Goal: Task Accomplishment & Management: Complete application form

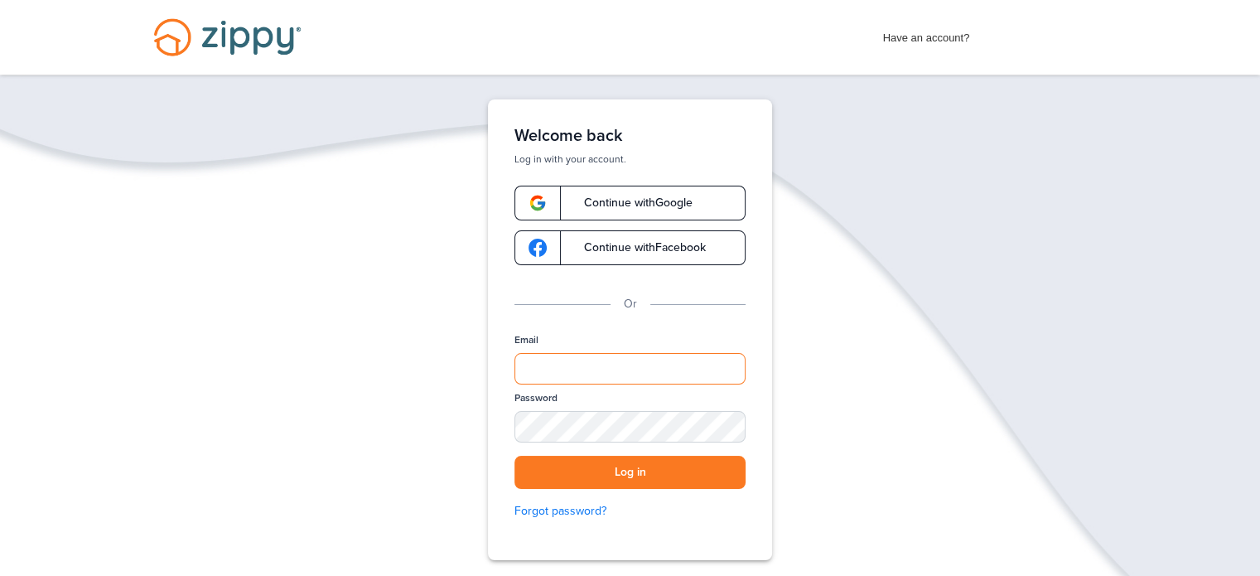
click at [634, 366] on input "Email" at bounding box center [629, 368] width 231 height 31
type input "**********"
click at [514, 456] on button "Log in" at bounding box center [629, 473] width 231 height 34
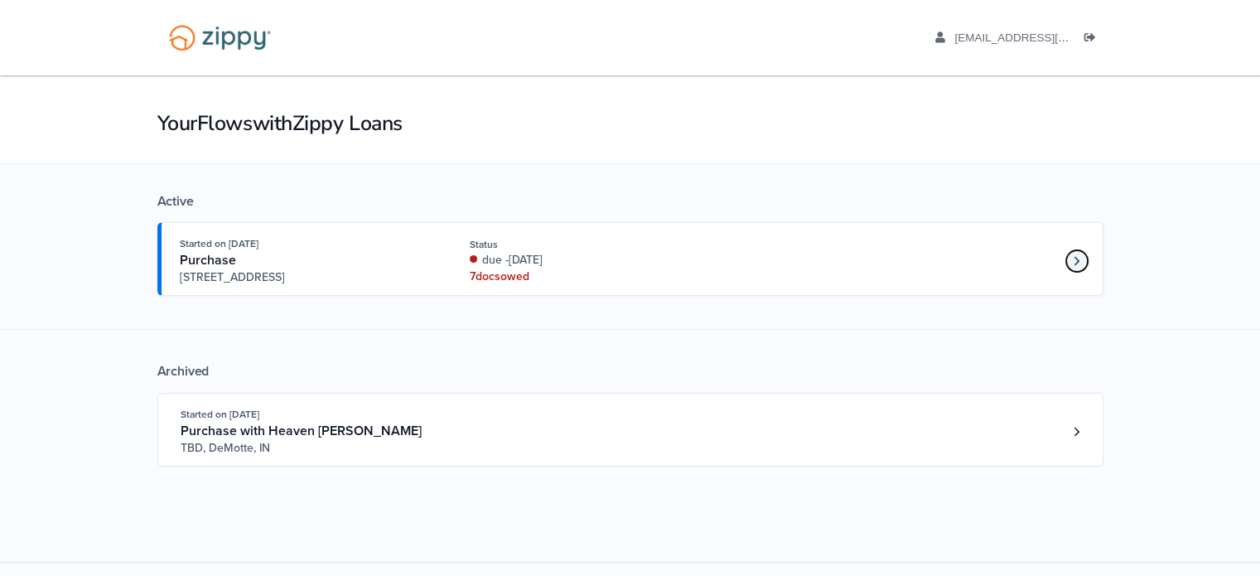
click at [1071, 263] on link "Loan number 4243244" at bounding box center [1076, 260] width 25 height 25
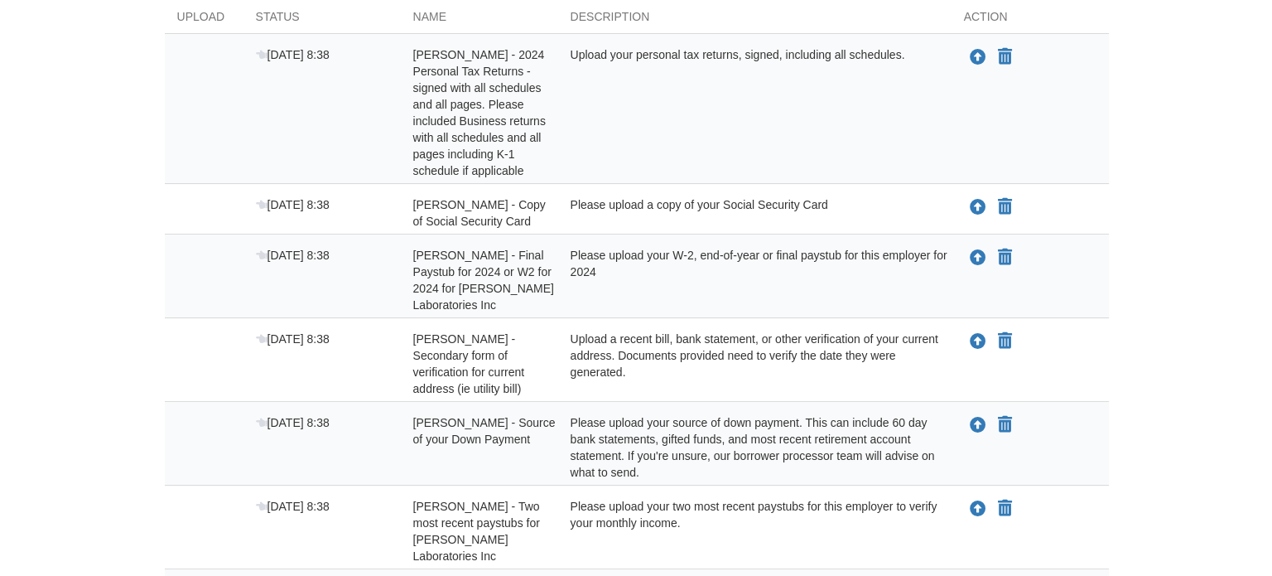
scroll to position [414, 0]
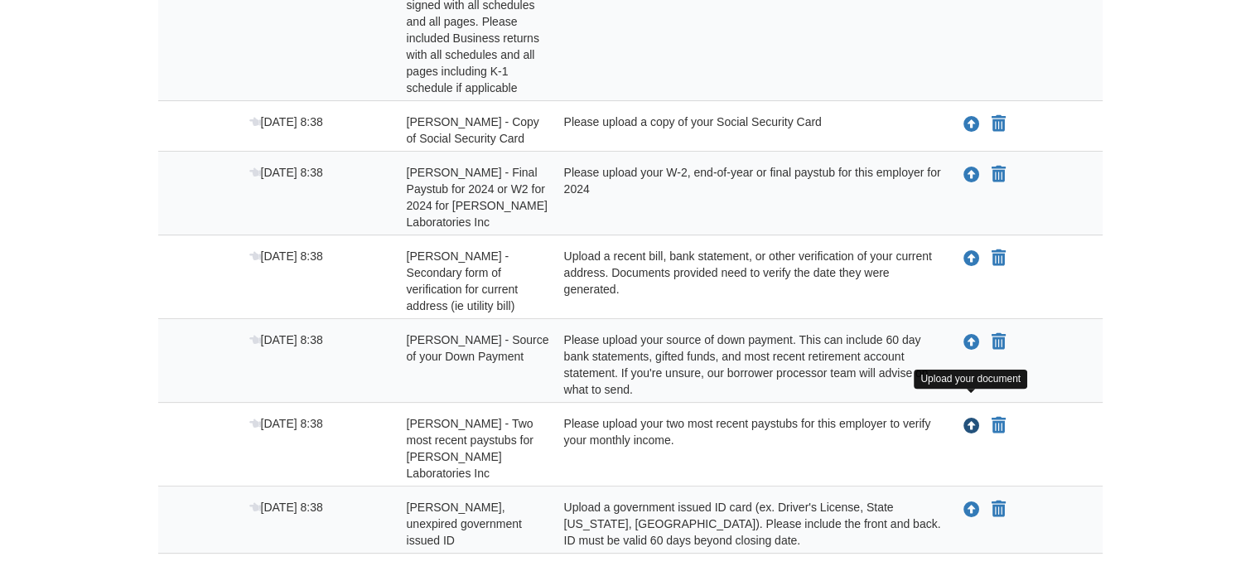
click at [967, 418] on icon "Upload Anna Byrom - Two most recent paystubs for DonLevy Laboratories Inc" at bounding box center [971, 426] width 17 height 17
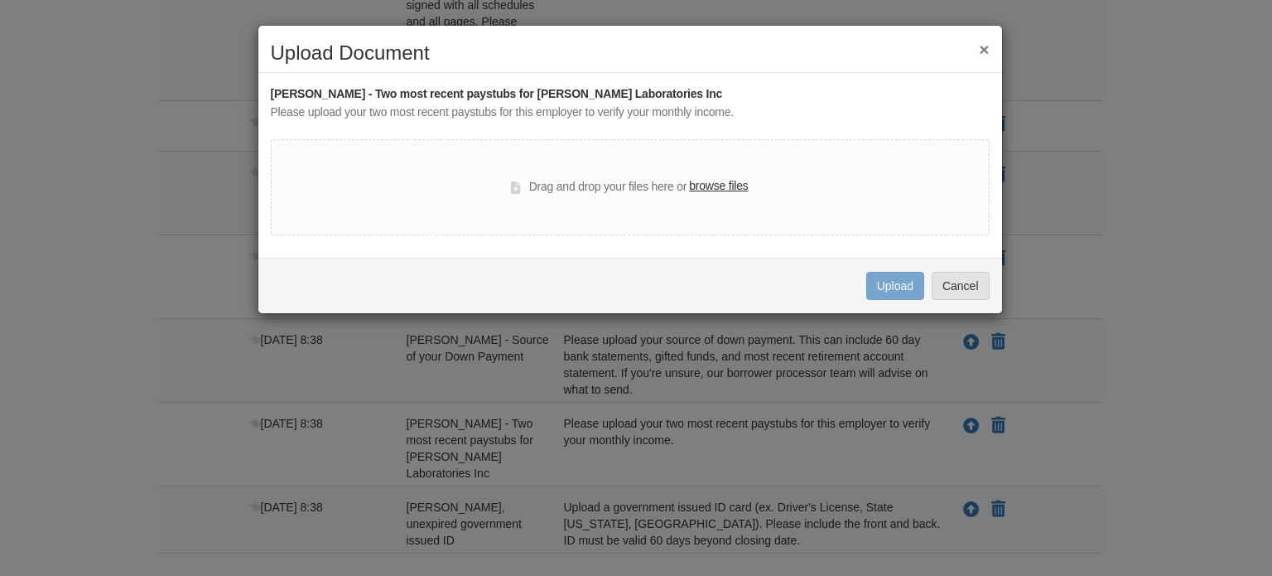
click at [720, 186] on label "browse files" at bounding box center [718, 186] width 59 height 18
click at [0, 0] on input "browse files" at bounding box center [0, 0] width 0 height 0
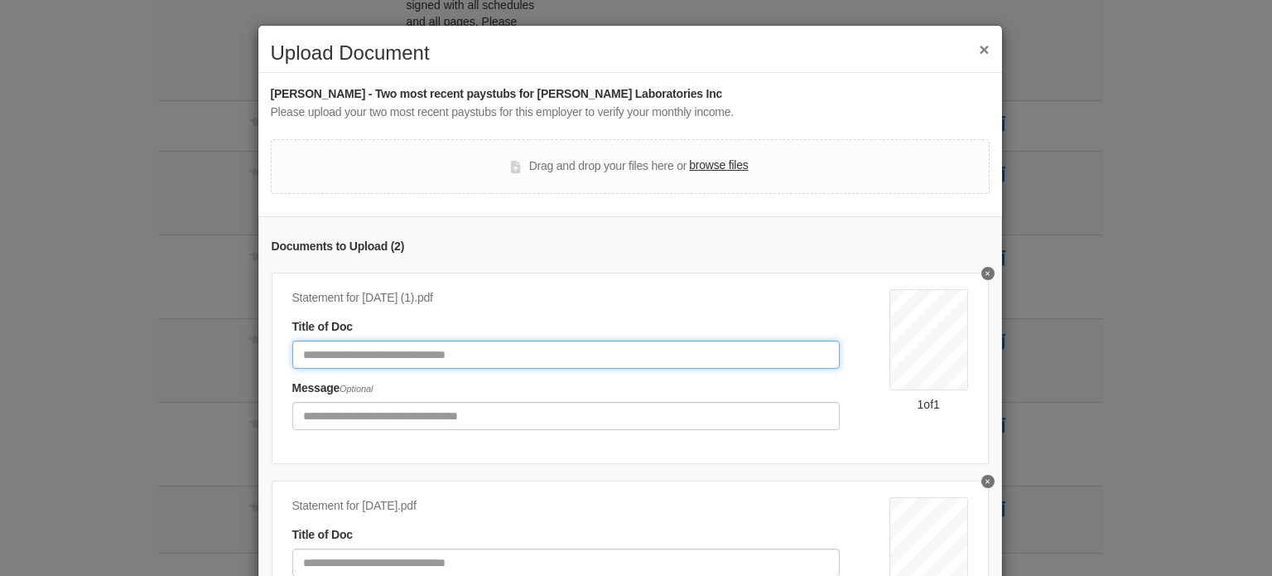
click at [715, 345] on input "Document Title" at bounding box center [565, 354] width 547 height 28
type input "**********"
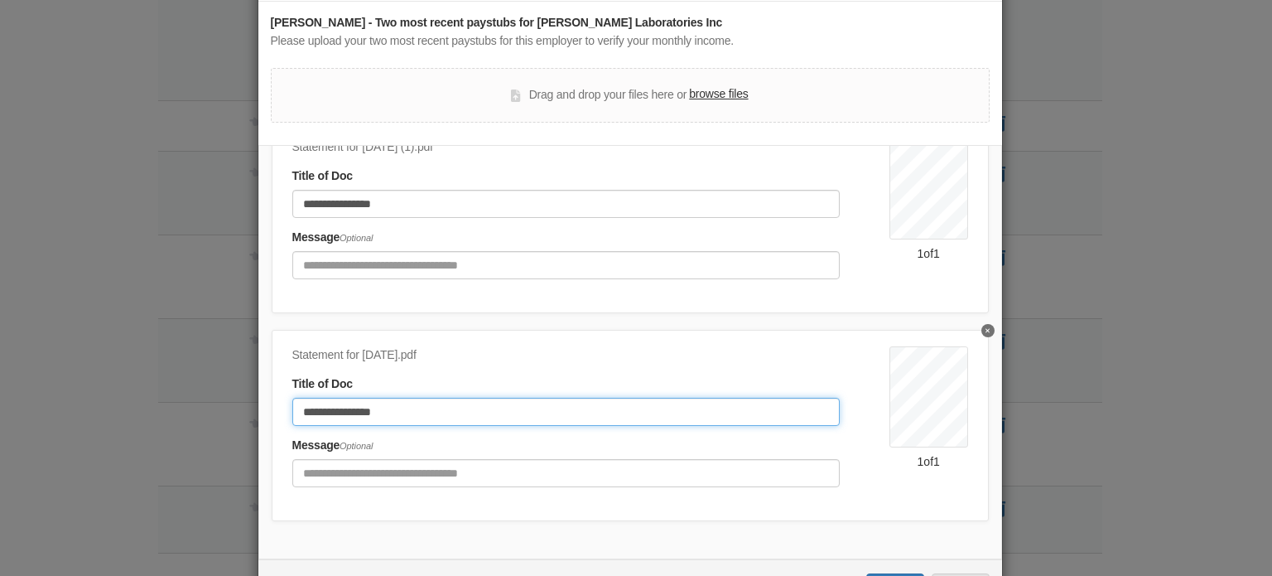
scroll to position [135, 0]
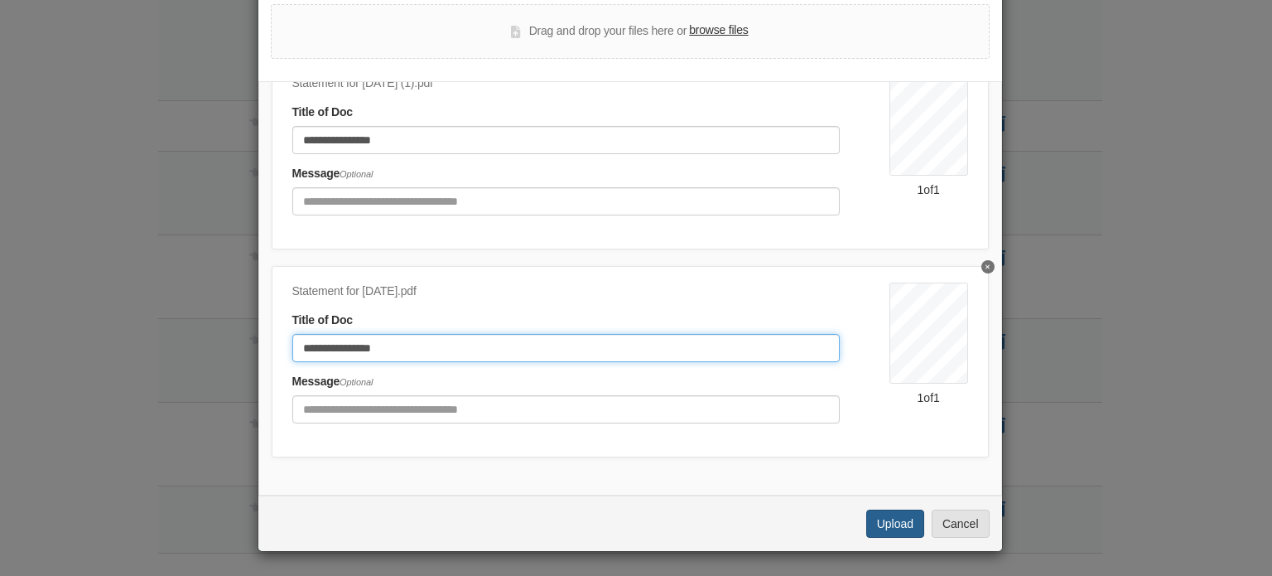
type input "**********"
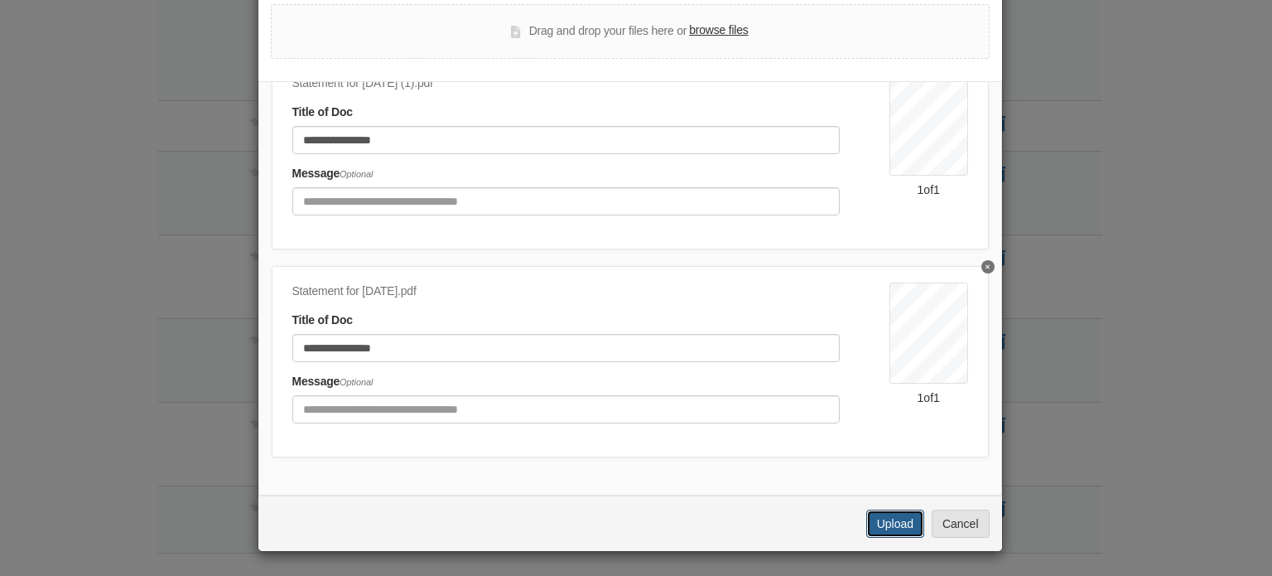
click at [904, 529] on button "Upload" at bounding box center [895, 523] width 58 height 28
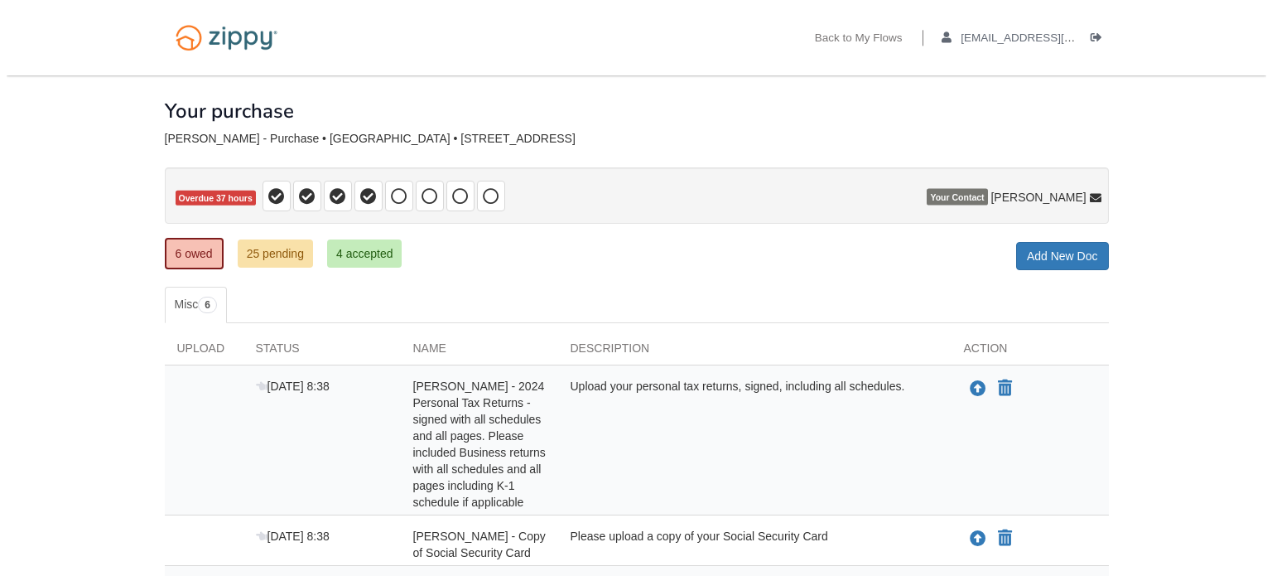
scroll to position [414, 0]
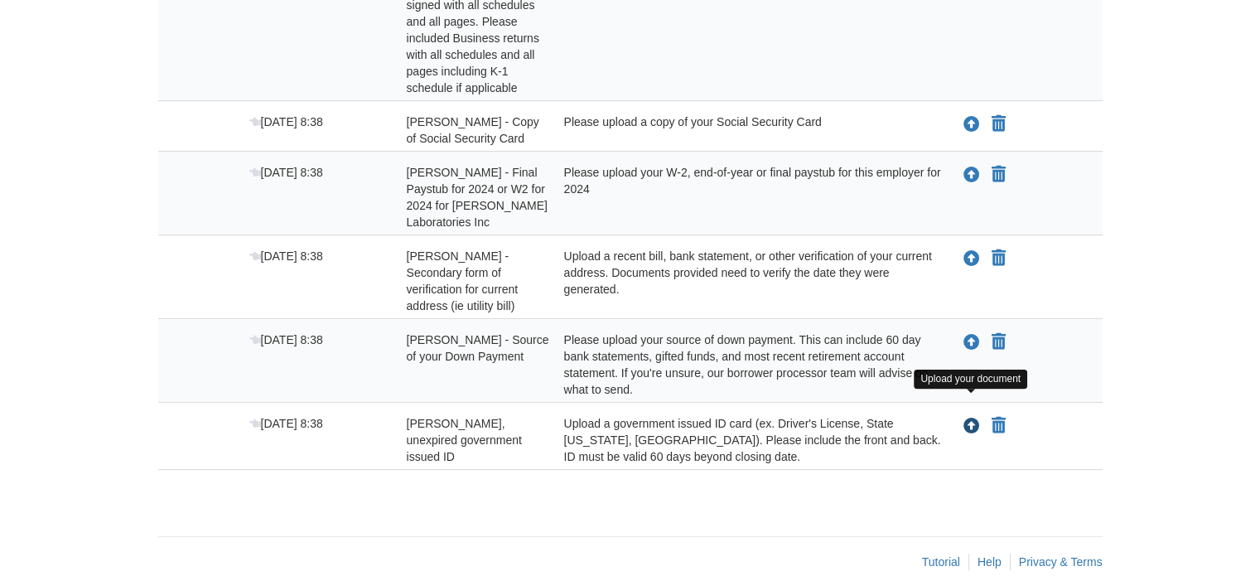
click at [973, 418] on icon "Upload Anna Byrom - Valid, unexpired government issued ID" at bounding box center [971, 426] width 17 height 17
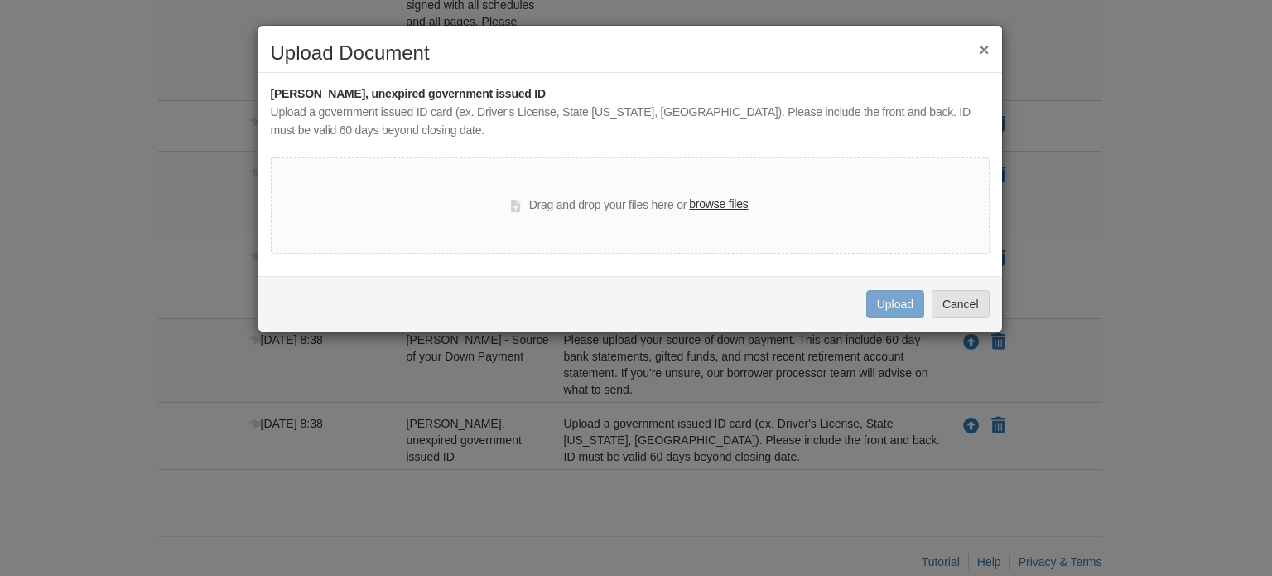
click at [736, 205] on label "browse files" at bounding box center [718, 204] width 59 height 18
click at [0, 0] on input "browse files" at bounding box center [0, 0] width 0 height 0
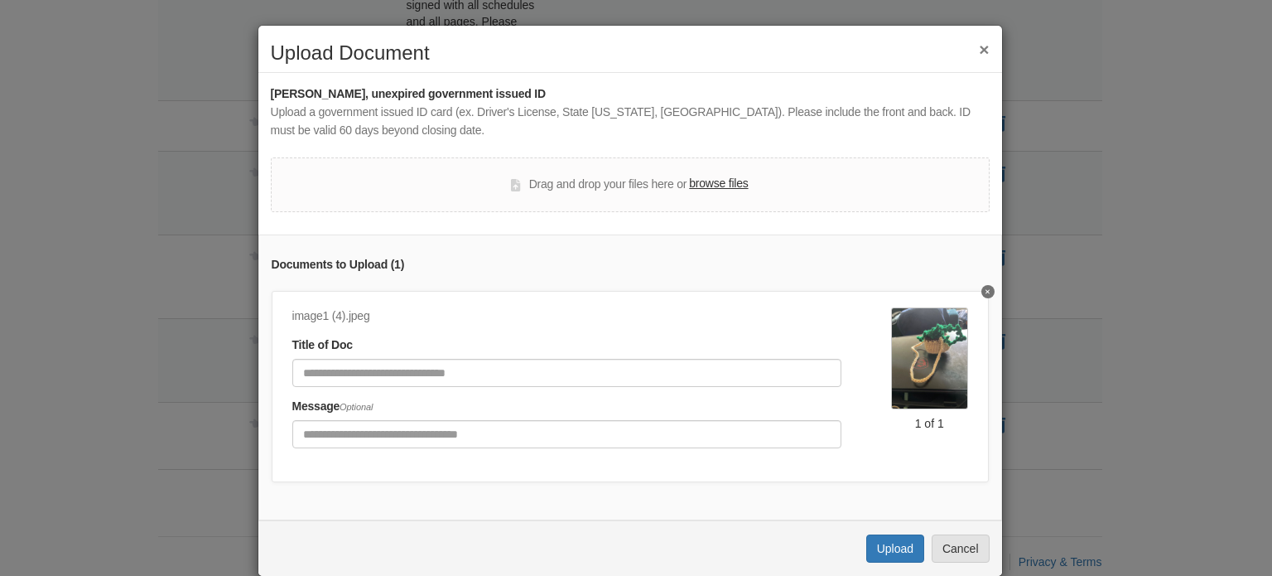
click at [981, 286] on button "Delete undefined" at bounding box center [987, 291] width 13 height 13
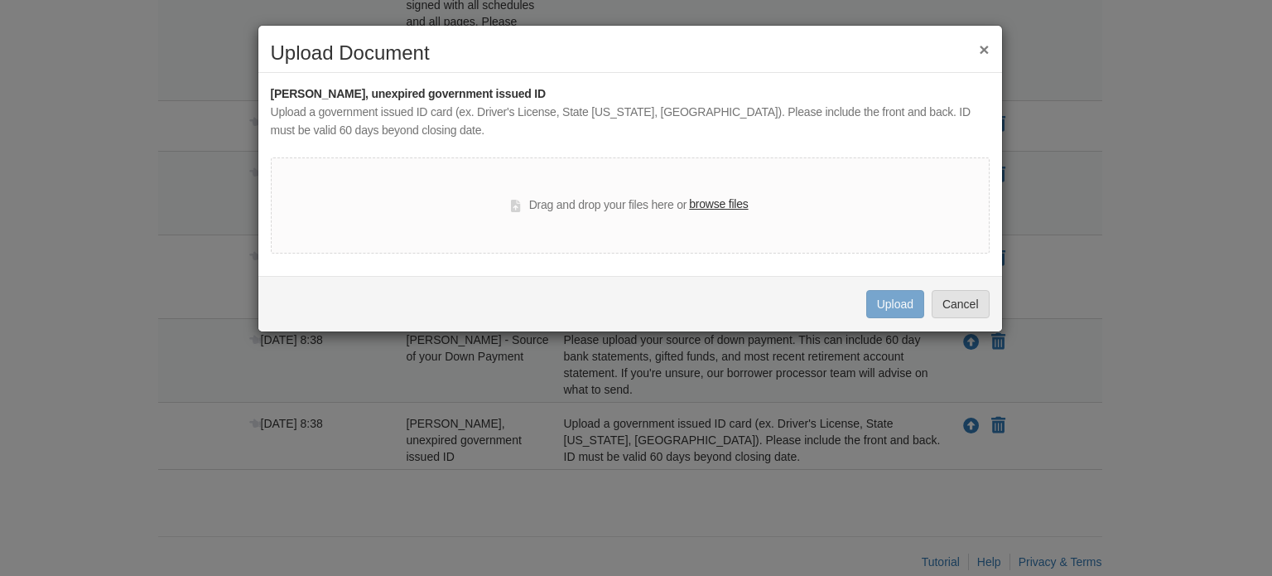
click at [712, 205] on label "browse files" at bounding box center [718, 204] width 59 height 18
click at [0, 0] on input "browse files" at bounding box center [0, 0] width 0 height 0
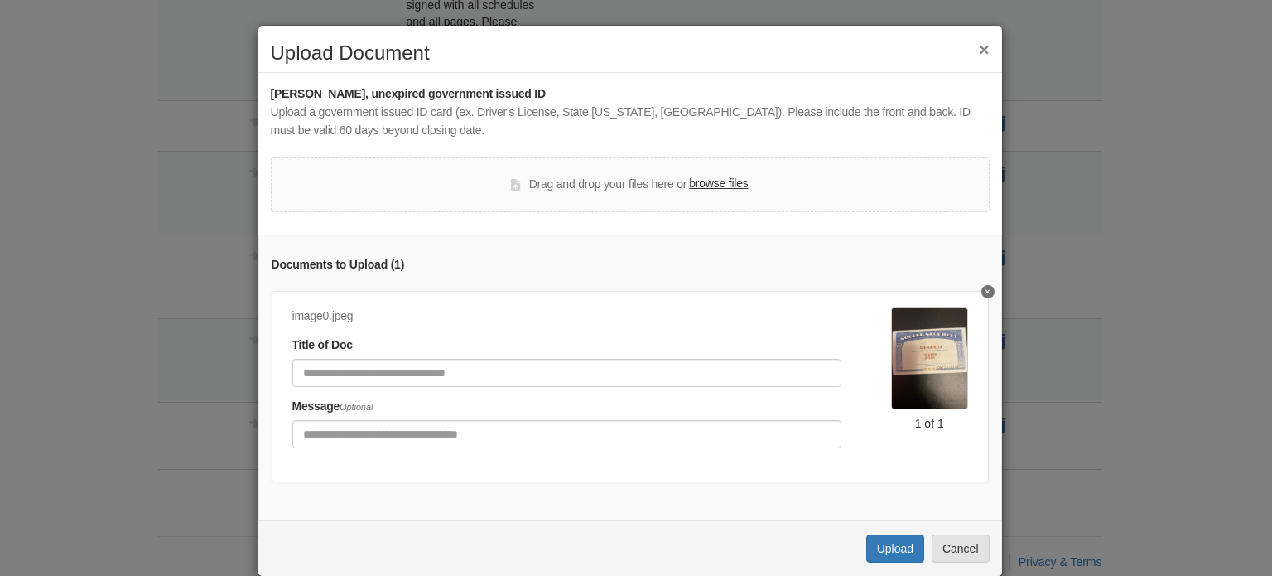
click at [981, 292] on button "Delete undefined" at bounding box center [987, 291] width 13 height 13
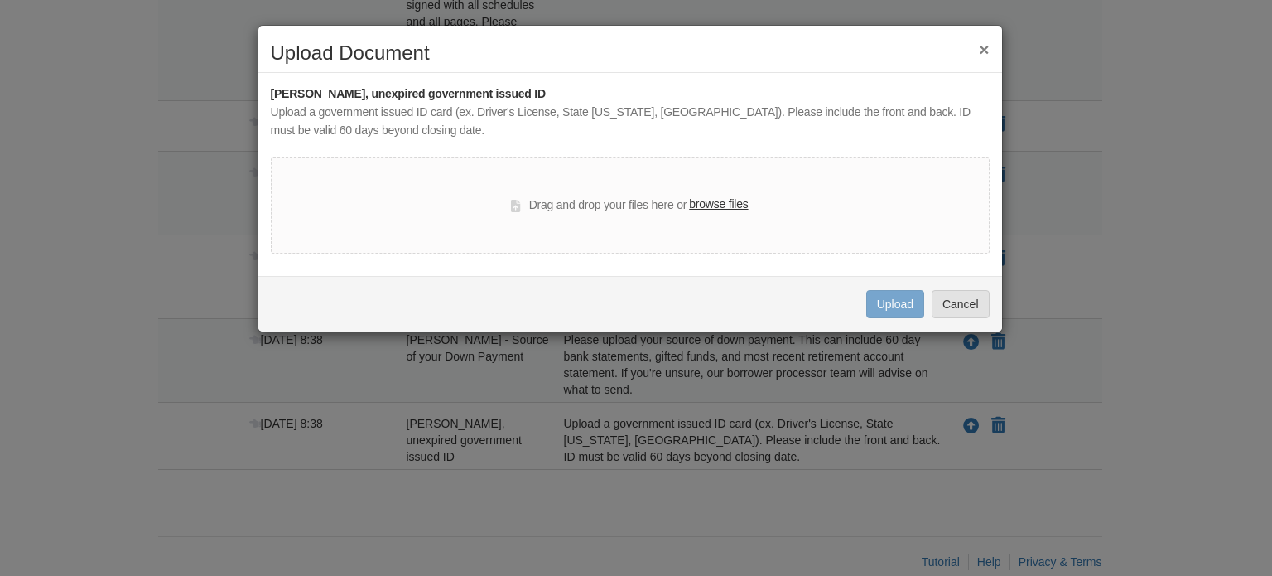
click at [723, 198] on label "browse files" at bounding box center [718, 204] width 59 height 18
click at [0, 0] on input "browse files" at bounding box center [0, 0] width 0 height 0
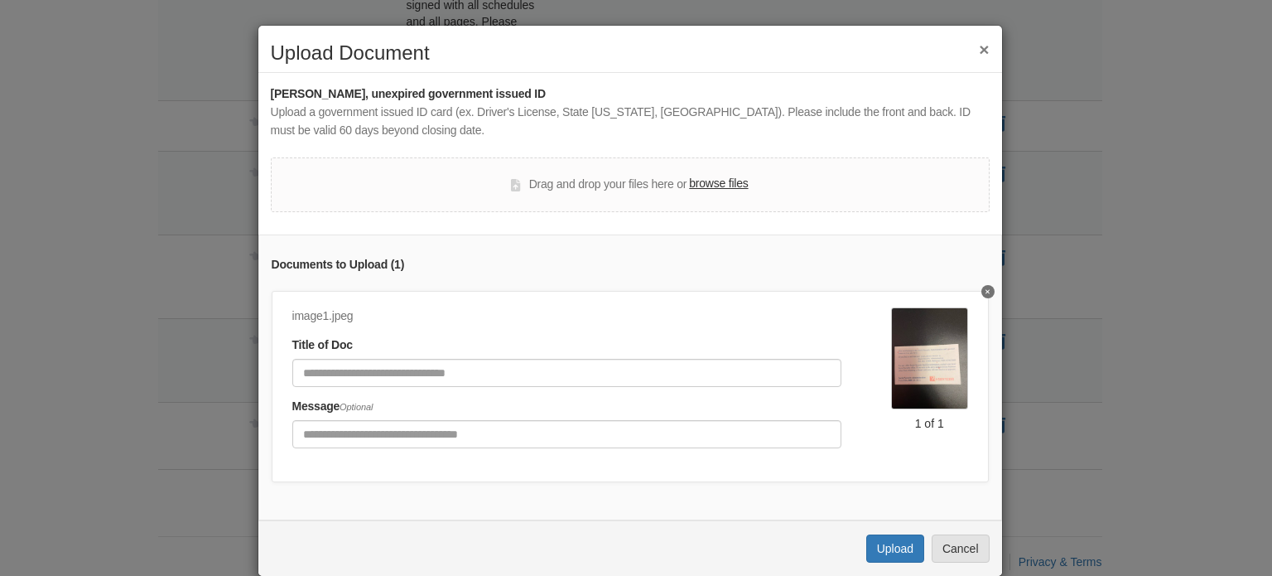
click at [981, 291] on button "Delete undefined" at bounding box center [987, 291] width 13 height 13
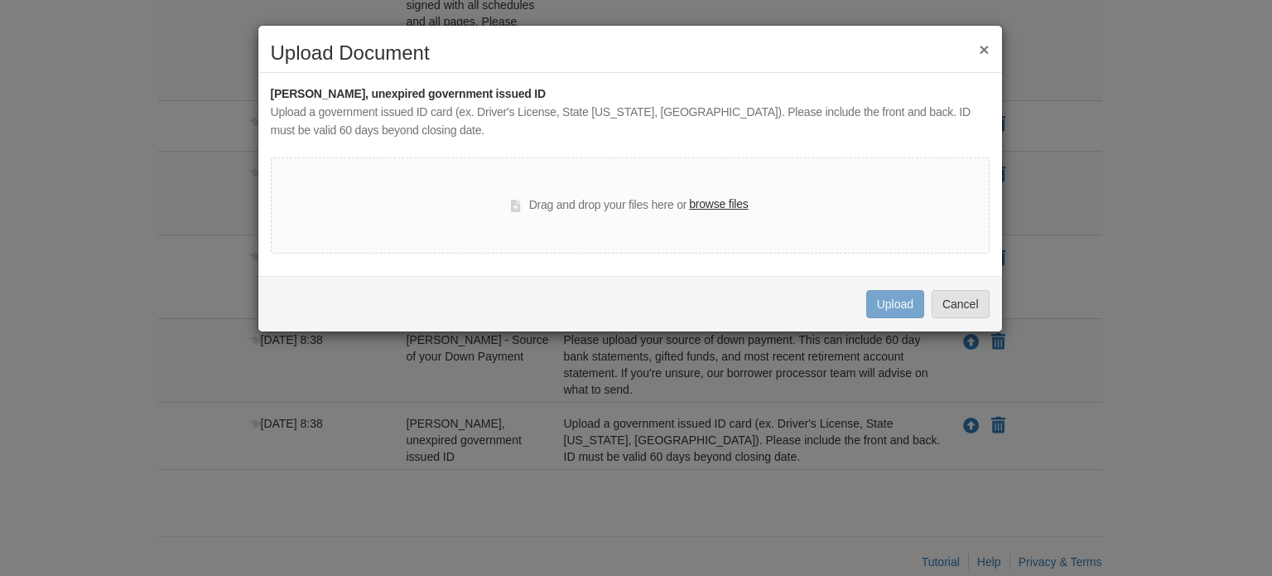
click at [724, 202] on label "browse files" at bounding box center [718, 204] width 59 height 18
click at [0, 0] on input "browse files" at bounding box center [0, 0] width 0 height 0
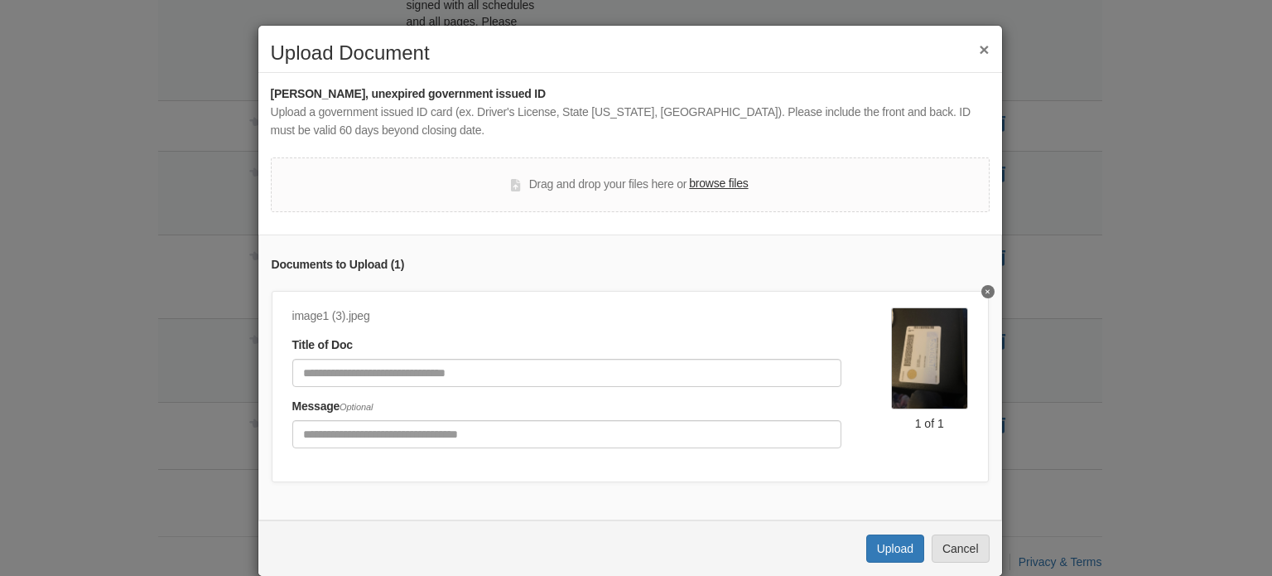
click at [986, 288] on icon "Delete undefined" at bounding box center [988, 291] width 4 height 7
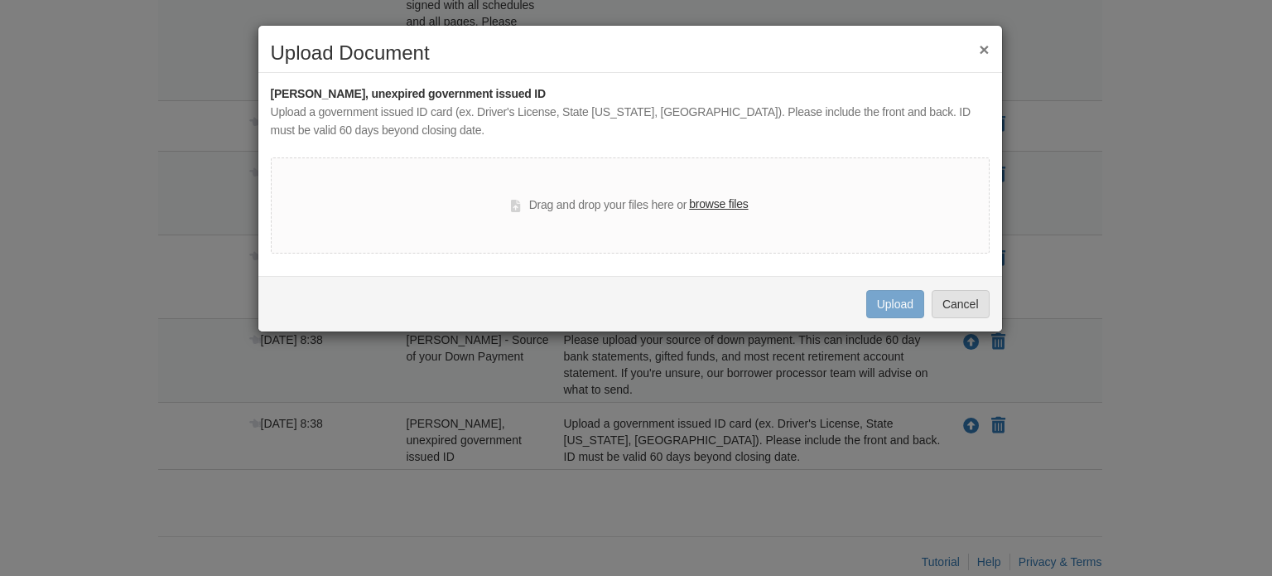
click at [703, 200] on label "browse files" at bounding box center [718, 204] width 59 height 18
click at [0, 0] on input "browse files" at bounding box center [0, 0] width 0 height 0
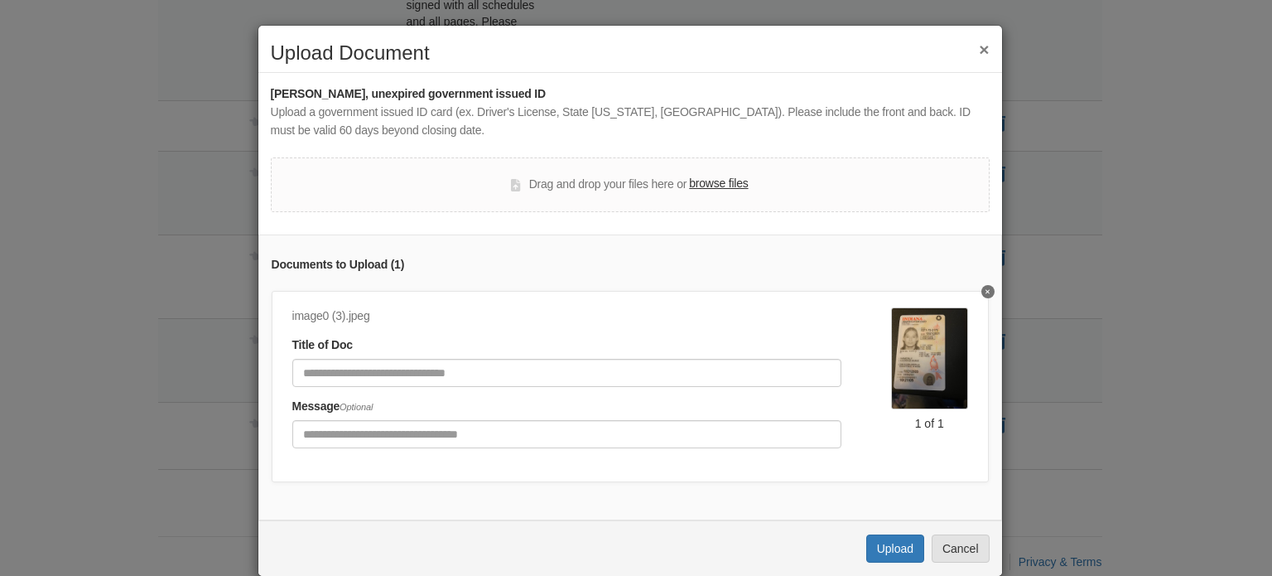
click at [986, 290] on icon "Delete undefined" at bounding box center [988, 292] width 4 height 4
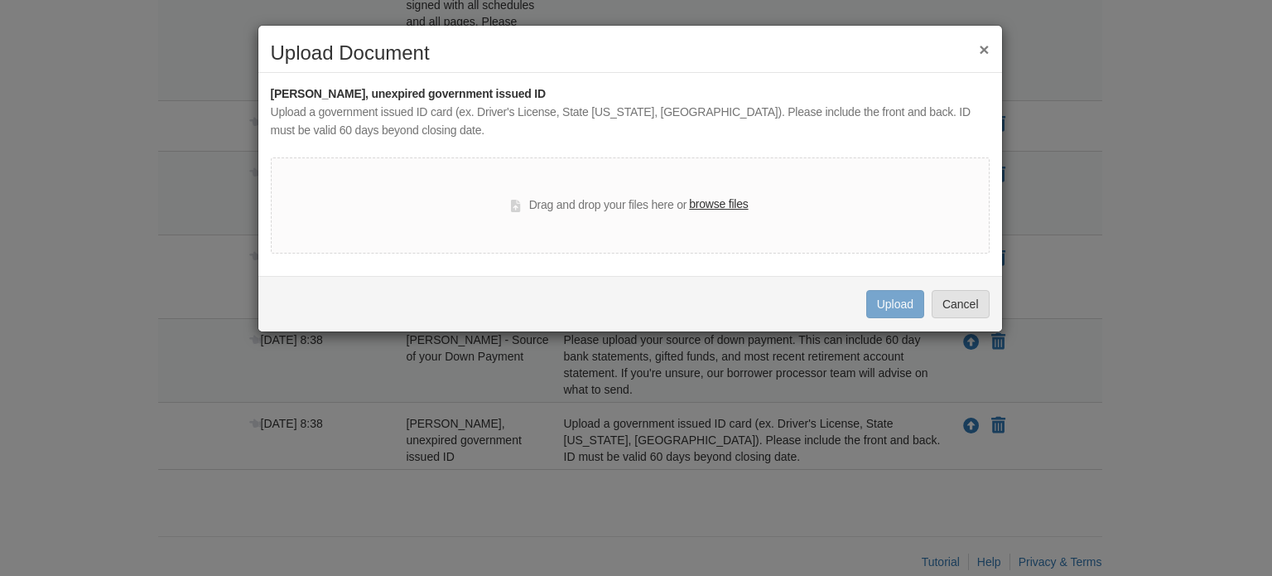
click at [732, 208] on label "browse files" at bounding box center [718, 204] width 59 height 18
click at [0, 0] on input "browse files" at bounding box center [0, 0] width 0 height 0
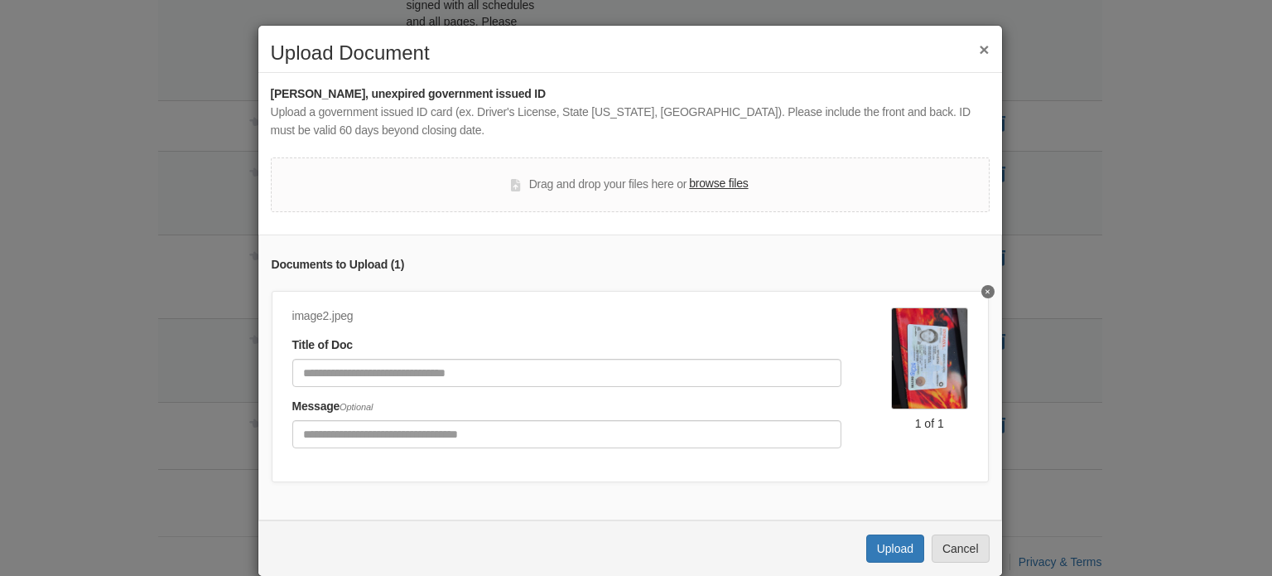
click at [986, 291] on icon "Delete undefined" at bounding box center [988, 291] width 4 height 7
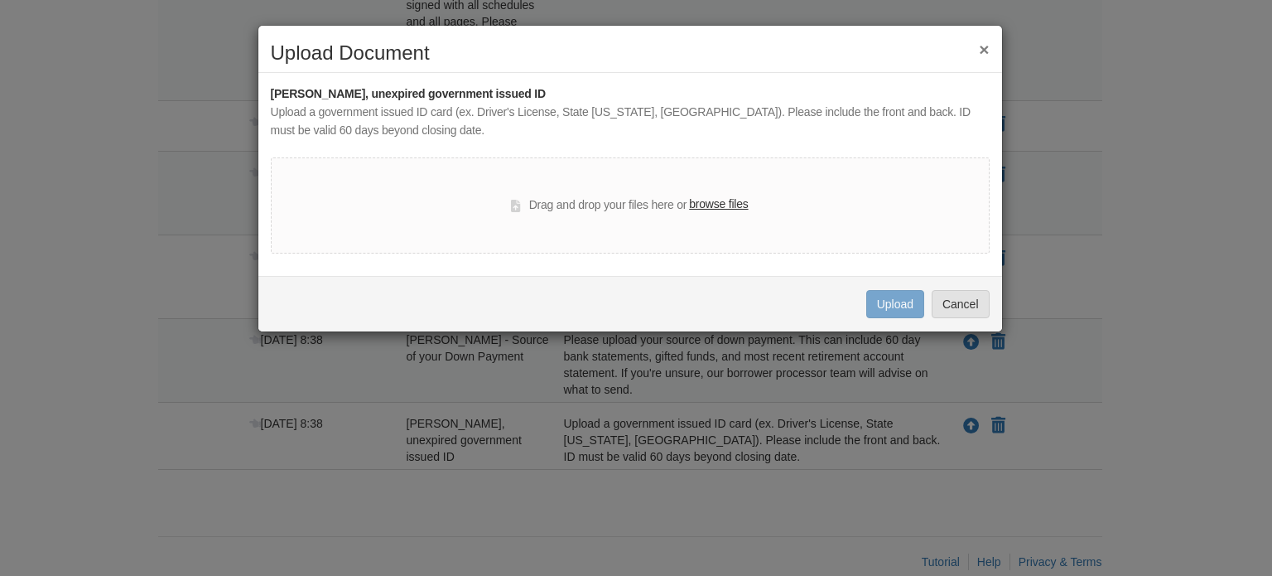
click at [726, 208] on label "browse files" at bounding box center [718, 204] width 59 height 18
click at [0, 0] on input "browse files" at bounding box center [0, 0] width 0 height 0
click at [695, 207] on label "browse files" at bounding box center [718, 204] width 59 height 18
click at [0, 0] on input "browse files" at bounding box center [0, 0] width 0 height 0
click at [983, 46] on button "×" at bounding box center [984, 49] width 10 height 17
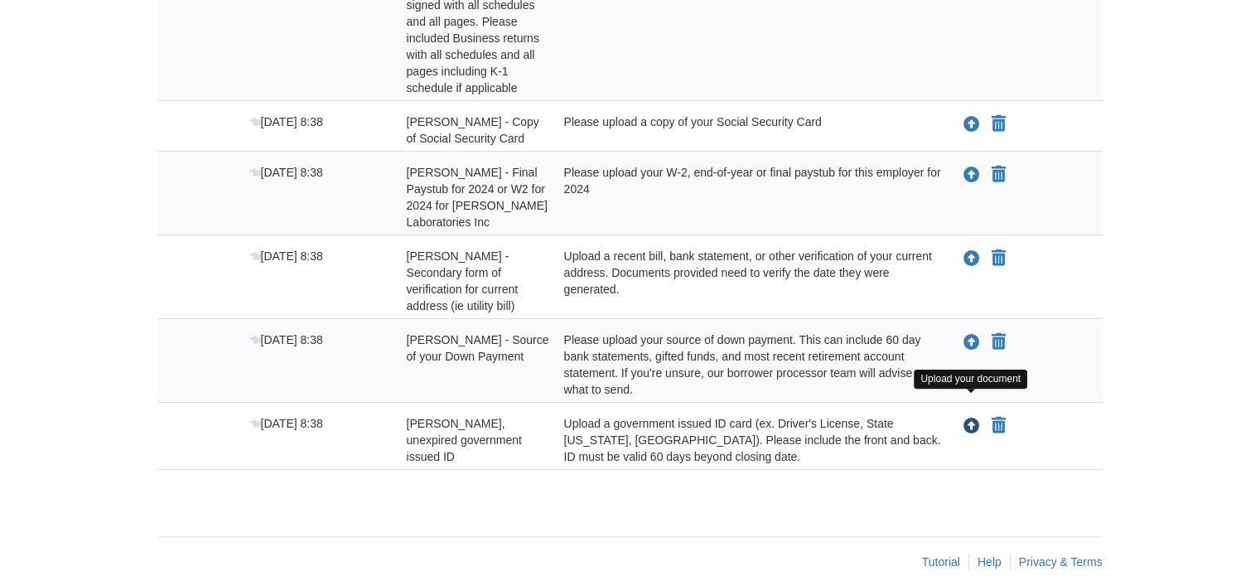
click at [966, 418] on icon "Upload Anna Byrom - Valid, unexpired government issued ID" at bounding box center [971, 426] width 17 height 17
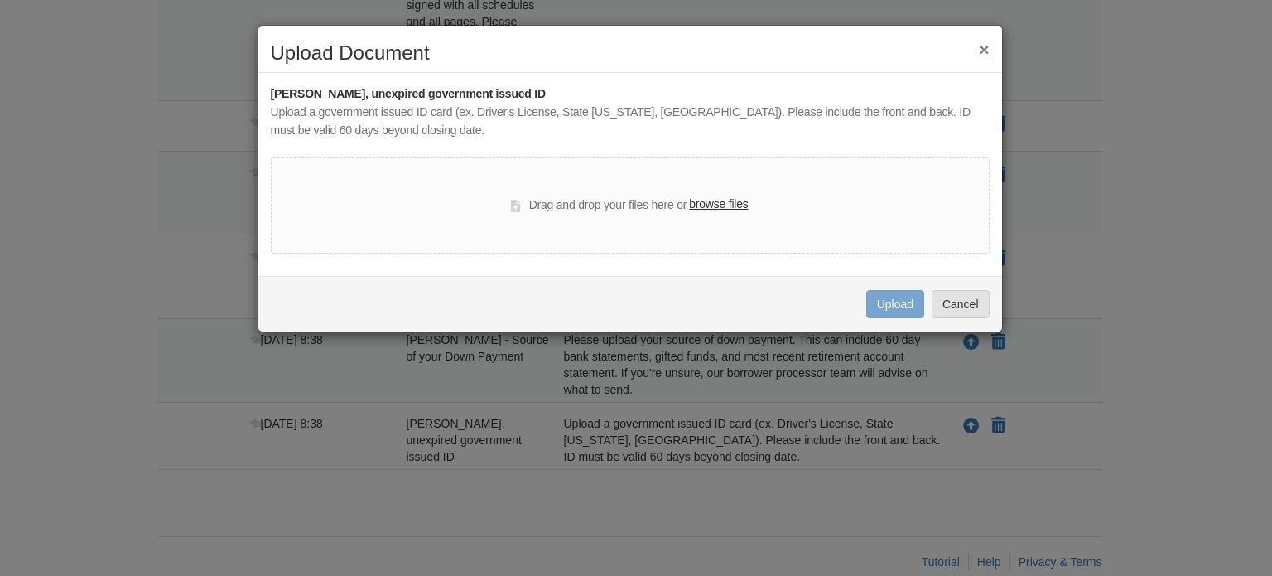
click at [722, 205] on label "browse files" at bounding box center [718, 204] width 59 height 18
click at [0, 0] on input "browse files" at bounding box center [0, 0] width 0 height 0
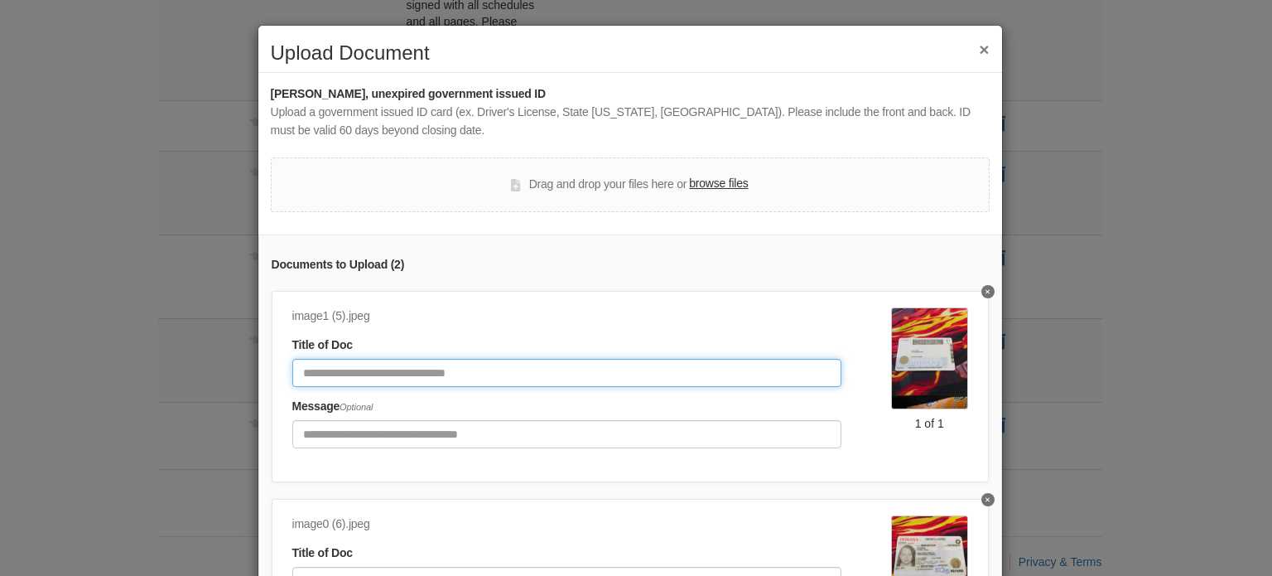
click at [615, 374] on input "Document Title" at bounding box center [566, 373] width 549 height 28
type input "**********"
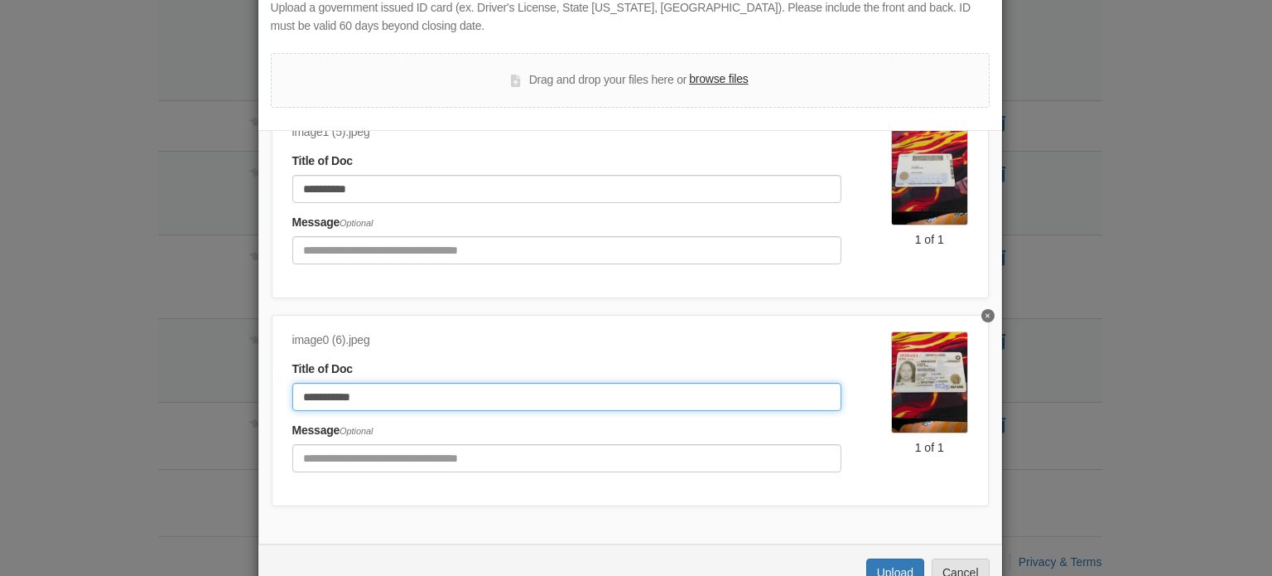
scroll to position [152, 0]
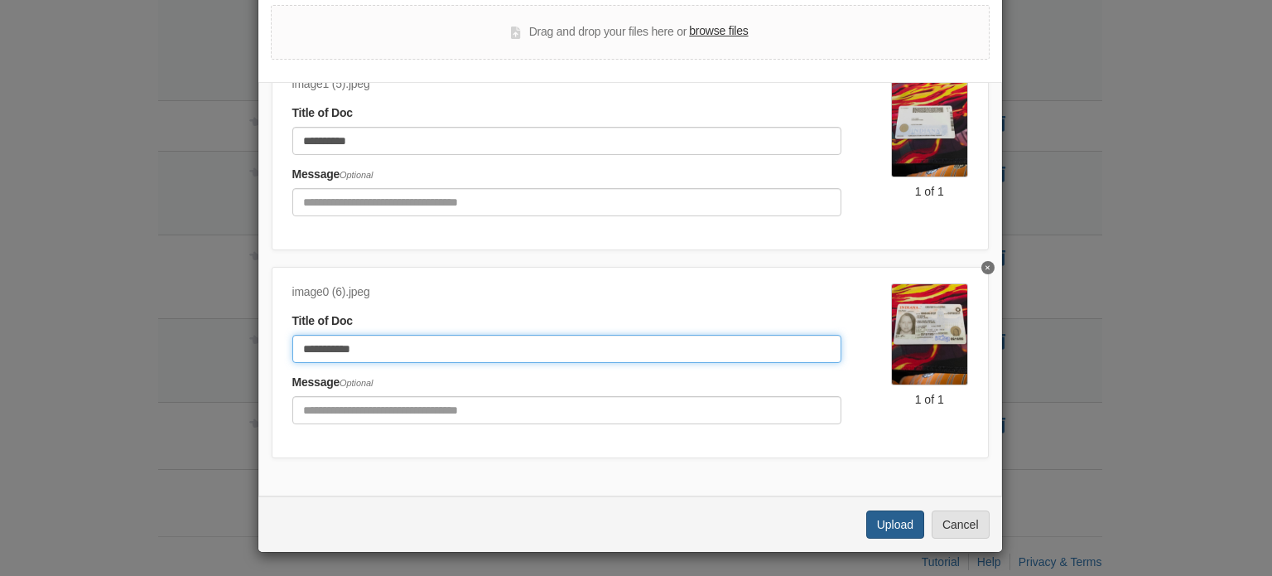
type input "**********"
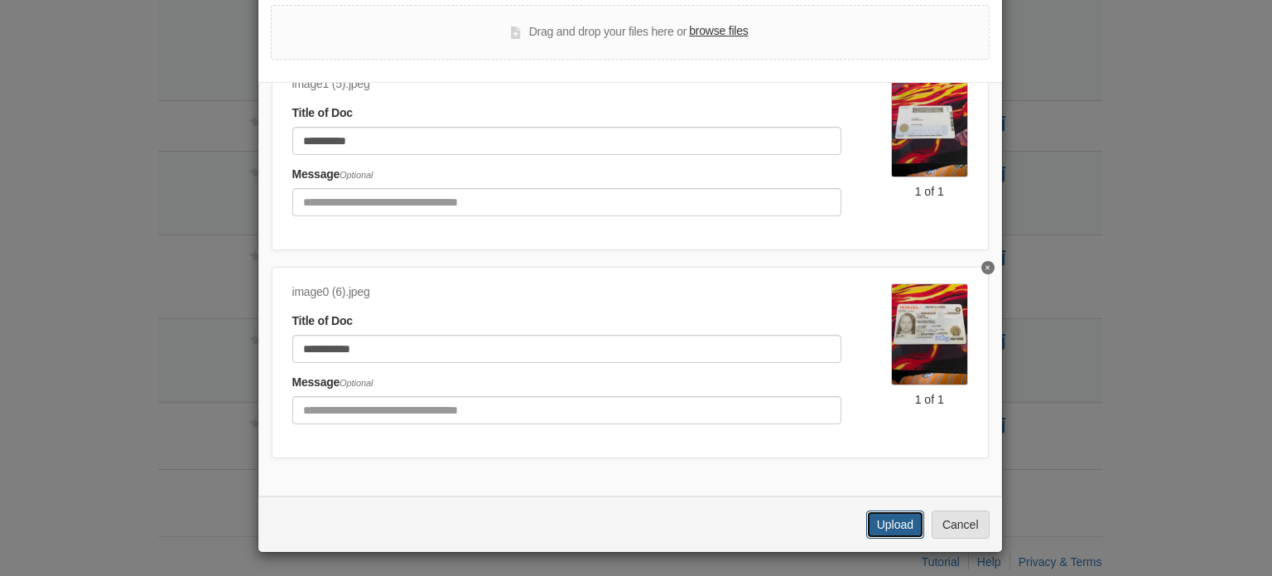
click at [881, 518] on button "Upload" at bounding box center [895, 524] width 58 height 28
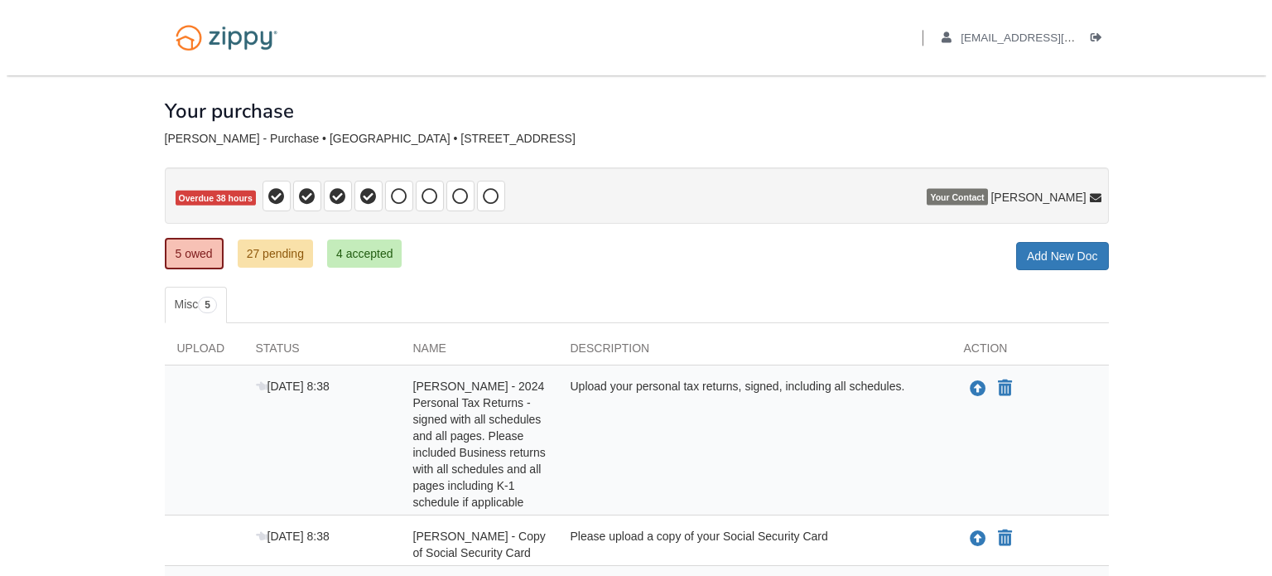
scroll to position [354, 0]
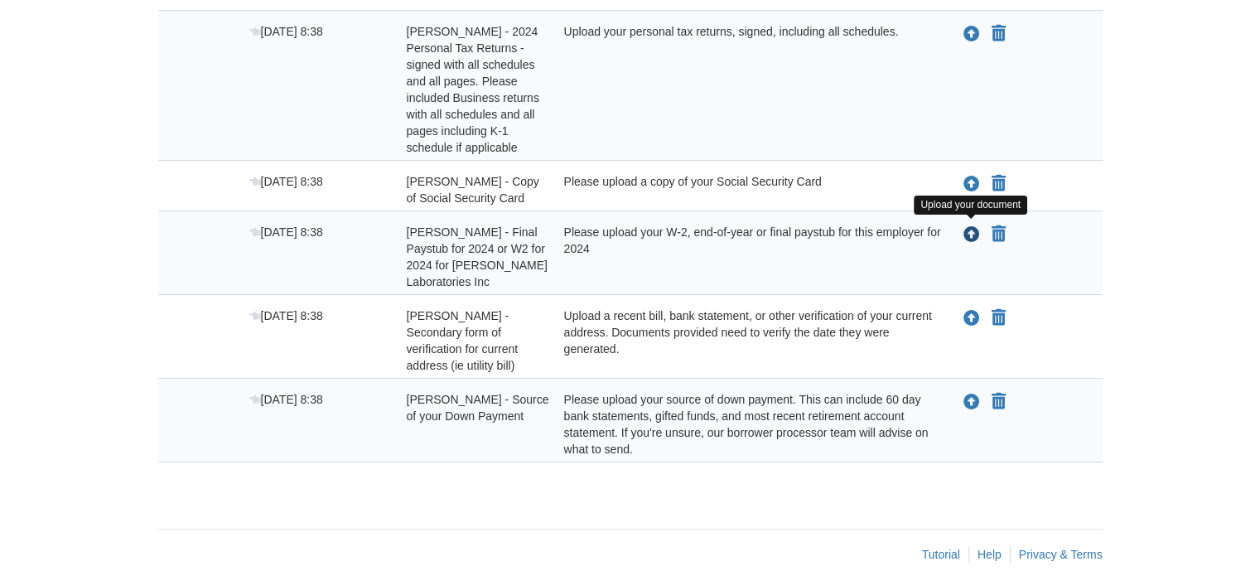
click at [970, 232] on icon "Upload Anna Byrom - Final Paystub for 2024 or W2 for 2024 for DonLevy Laborator…" at bounding box center [971, 235] width 17 height 17
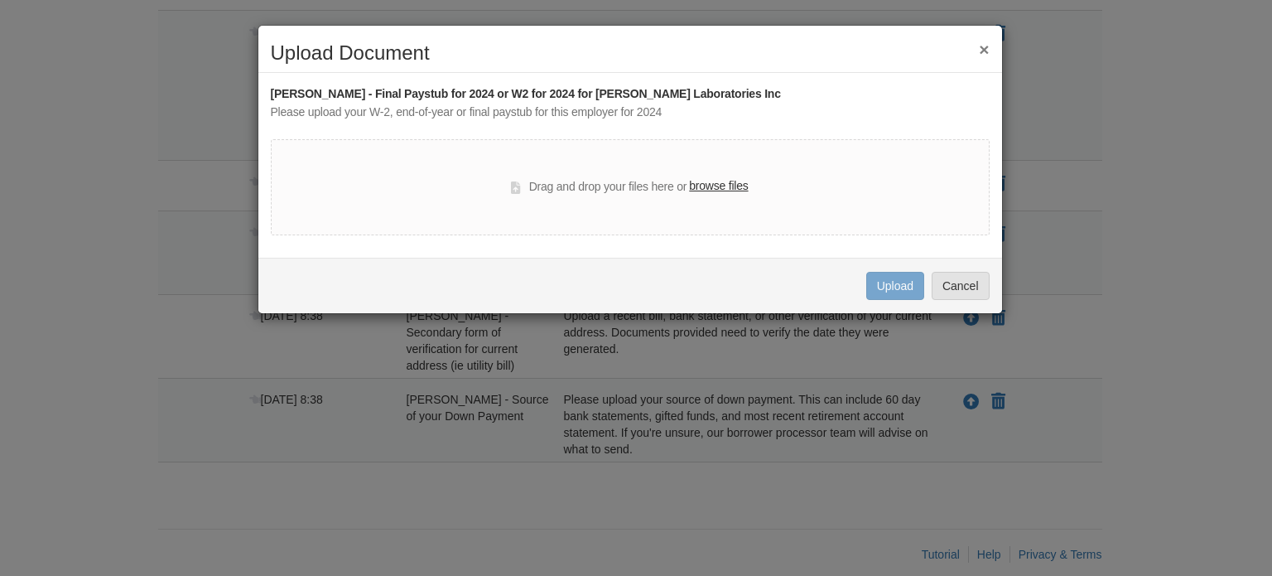
click at [732, 183] on label "browse files" at bounding box center [718, 186] width 59 height 18
click at [0, 0] on input "browse files" at bounding box center [0, 0] width 0 height 0
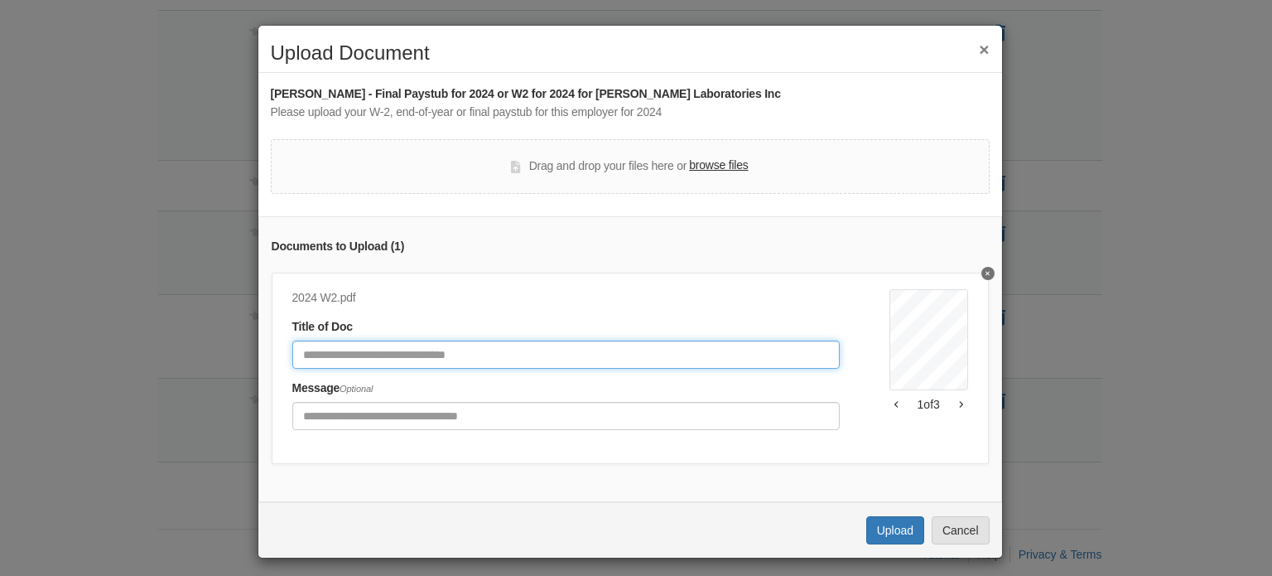
click at [647, 359] on input "Document Title" at bounding box center [565, 354] width 547 height 28
type input "*******"
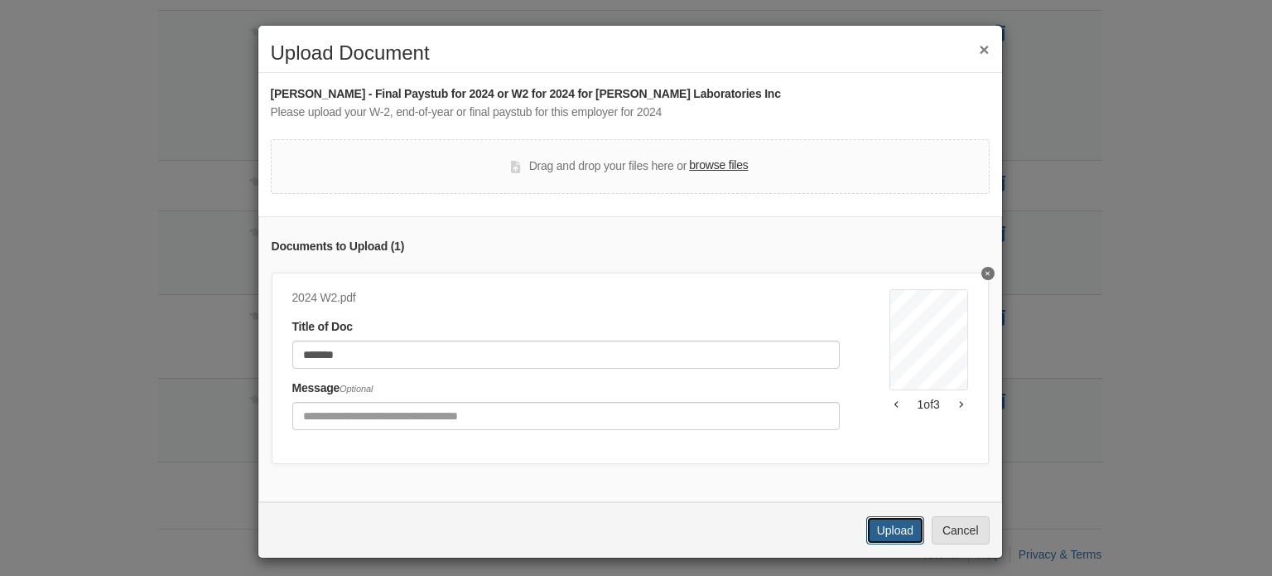
click at [904, 542] on button "Upload" at bounding box center [895, 530] width 58 height 28
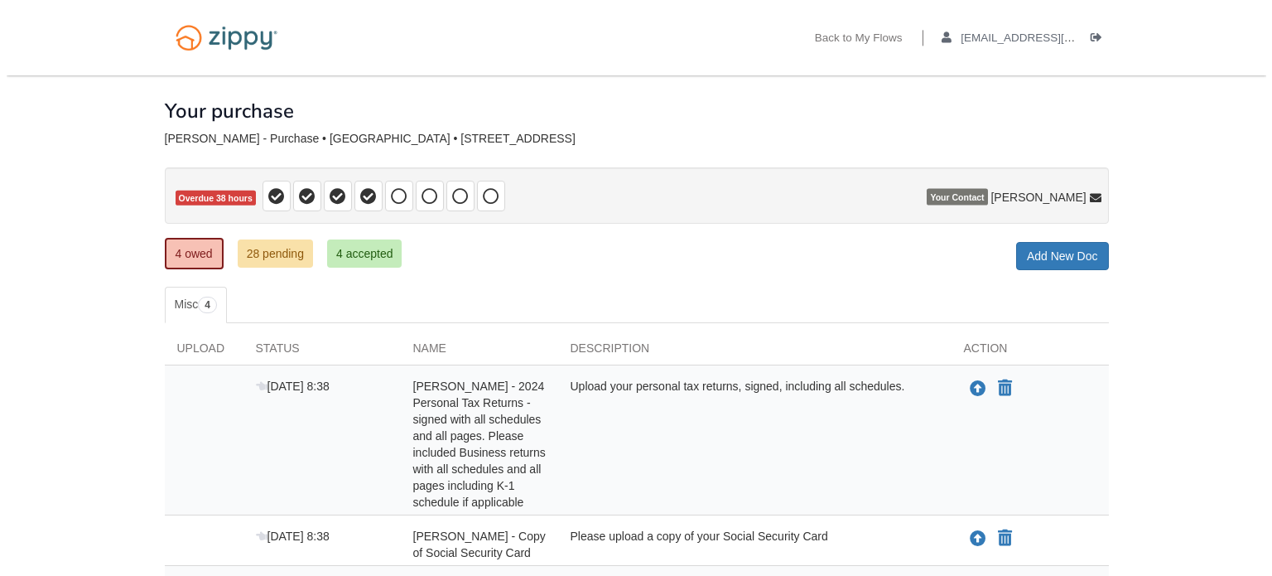
scroll to position [287, 0]
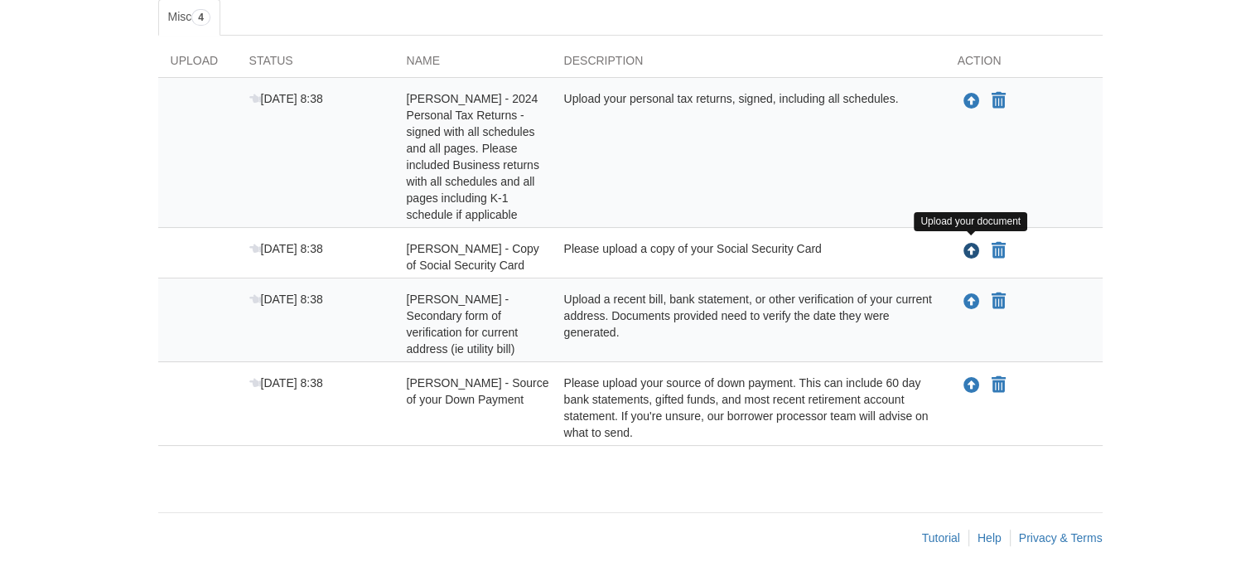
click at [967, 253] on icon "Upload Anna Byrom - Copy of Social Security Card" at bounding box center [971, 251] width 17 height 17
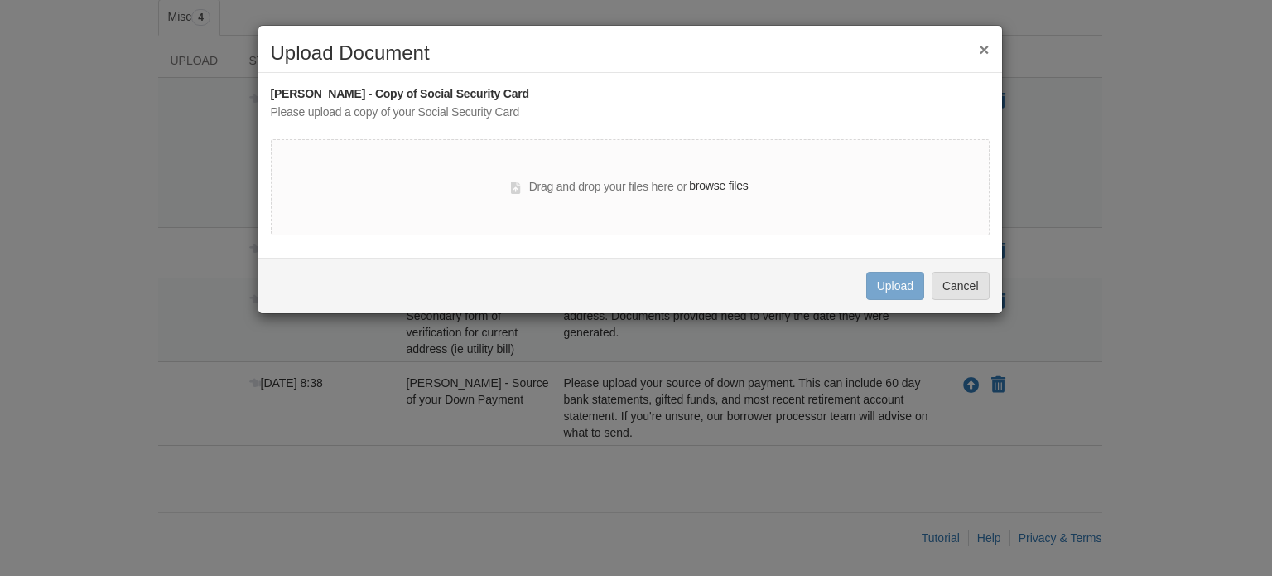
click at [723, 185] on label "browse files" at bounding box center [718, 186] width 59 height 18
click at [0, 0] on input "browse files" at bounding box center [0, 0] width 0 height 0
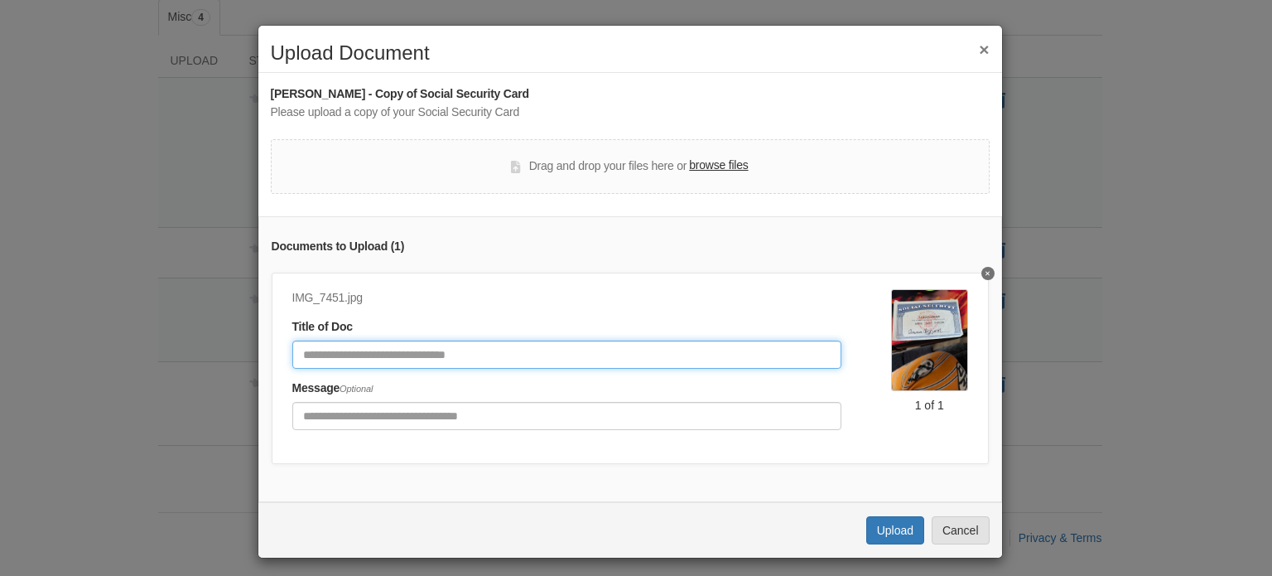
click at [656, 349] on input "Document Title" at bounding box center [566, 354] width 549 height 28
type input "**********"
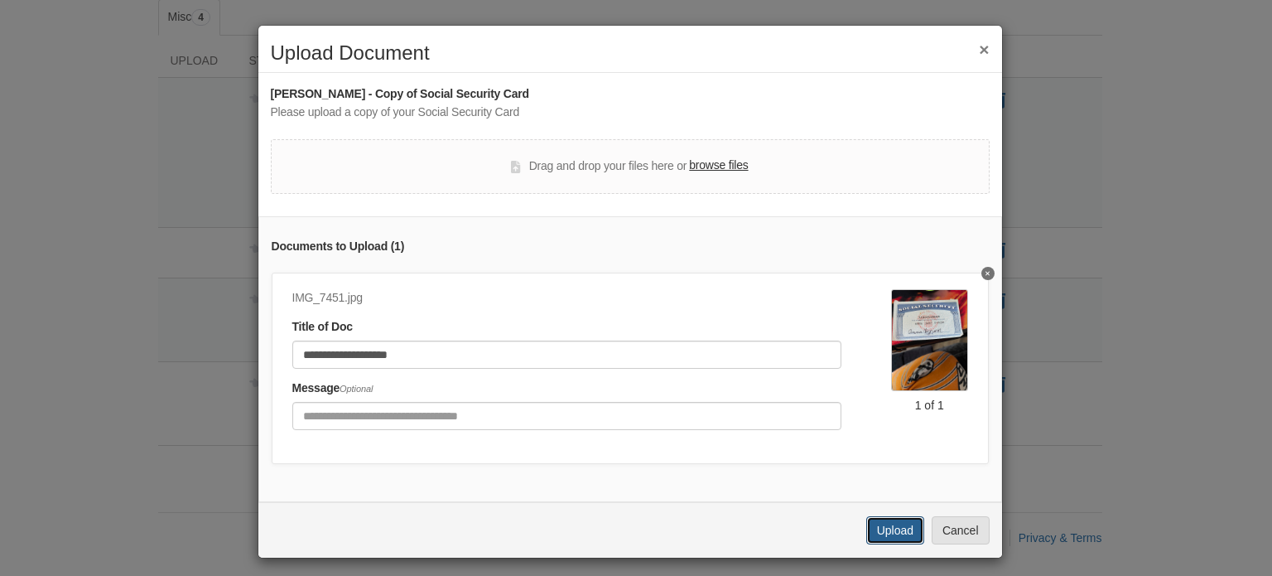
click at [891, 542] on button "Upload" at bounding box center [895, 530] width 58 height 28
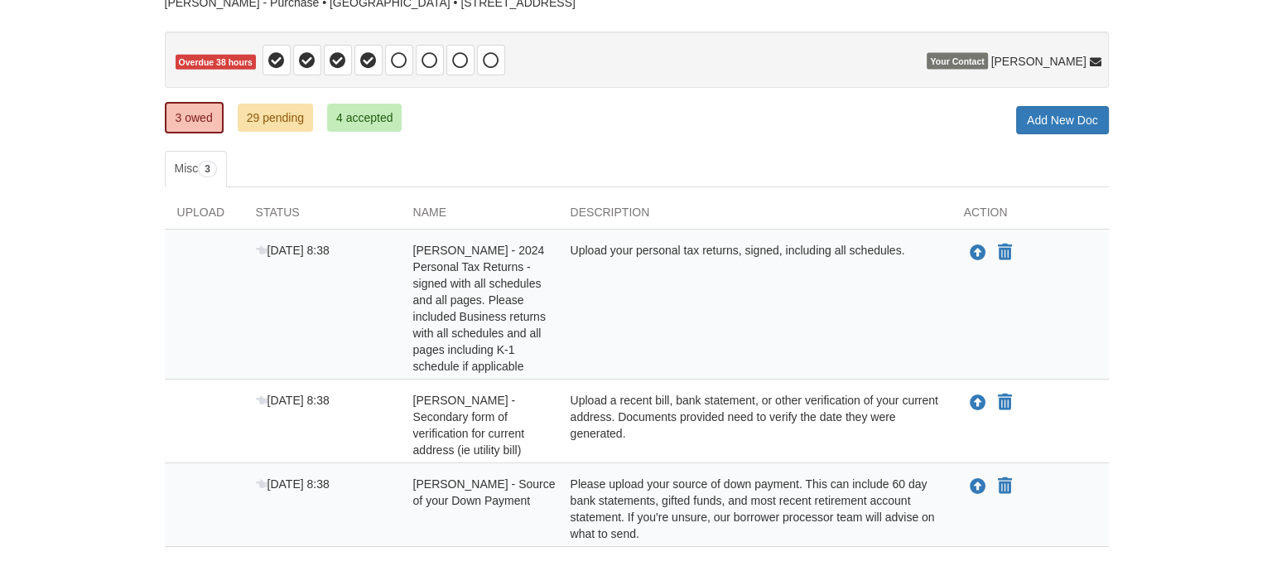
scroll to position [237, 0]
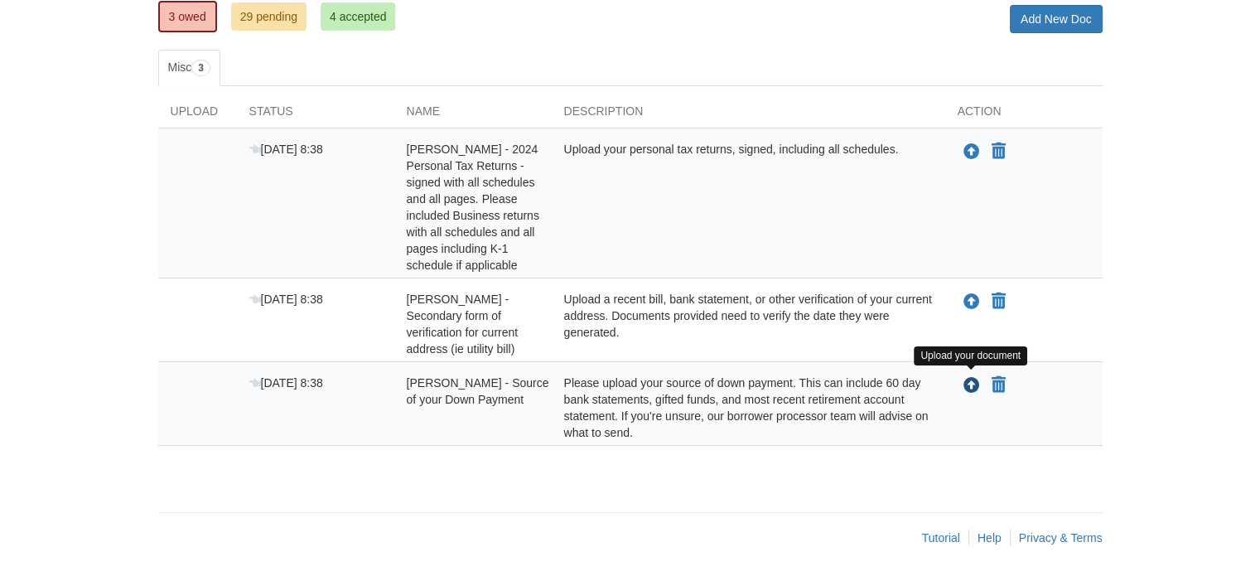
click at [967, 380] on icon "Upload Anna Byrom - Source of your Down Payment" at bounding box center [971, 386] width 17 height 17
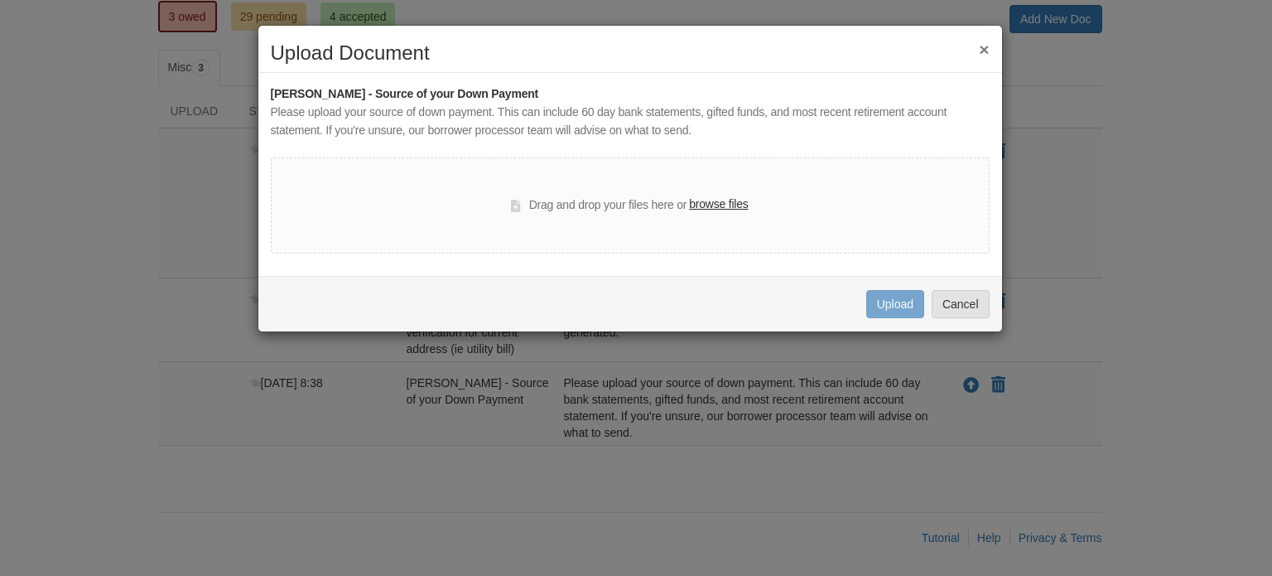
click at [730, 205] on label "browse files" at bounding box center [718, 204] width 59 height 18
click at [0, 0] on input "browse files" at bounding box center [0, 0] width 0 height 0
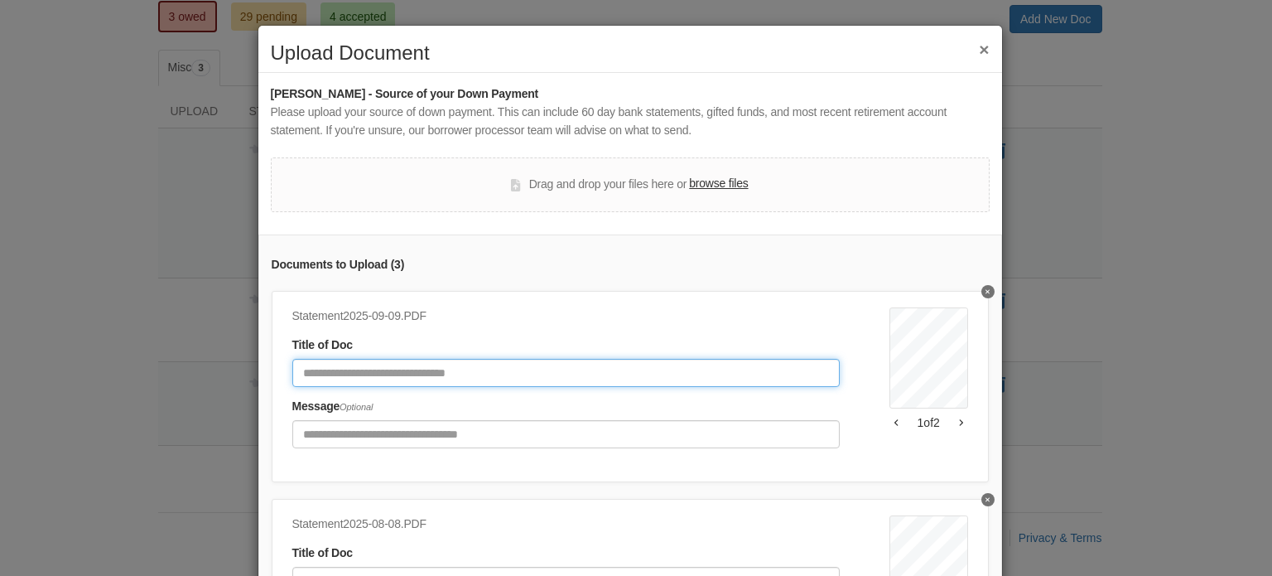
click at [526, 374] on input "Document Title" at bounding box center [565, 373] width 547 height 28
type input "**********"
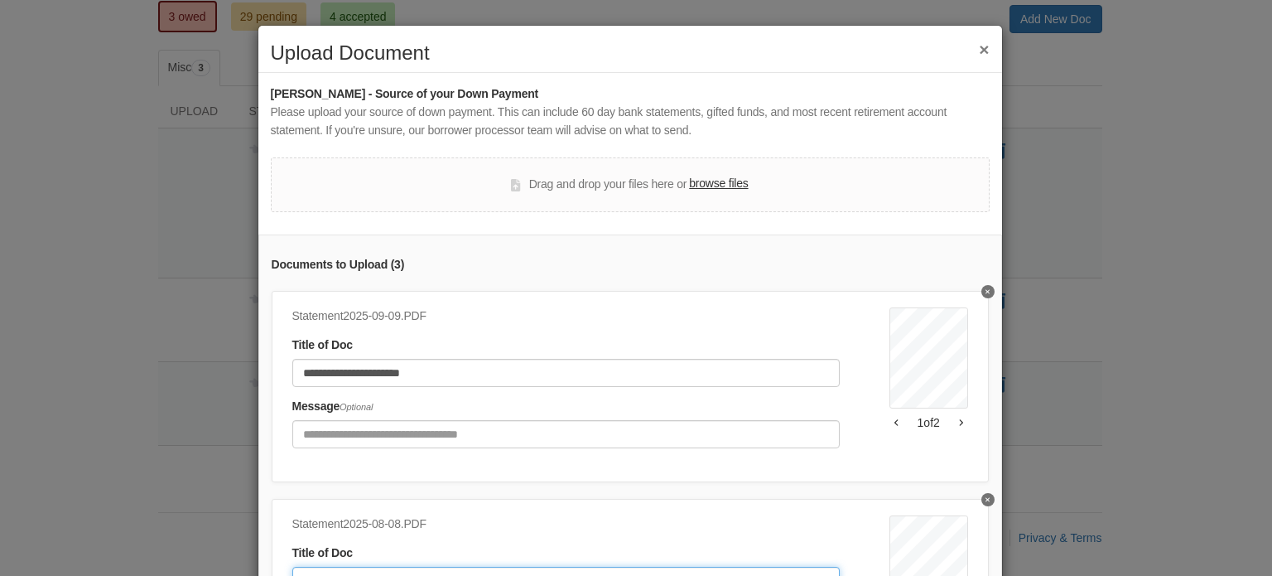
scroll to position [17, 0]
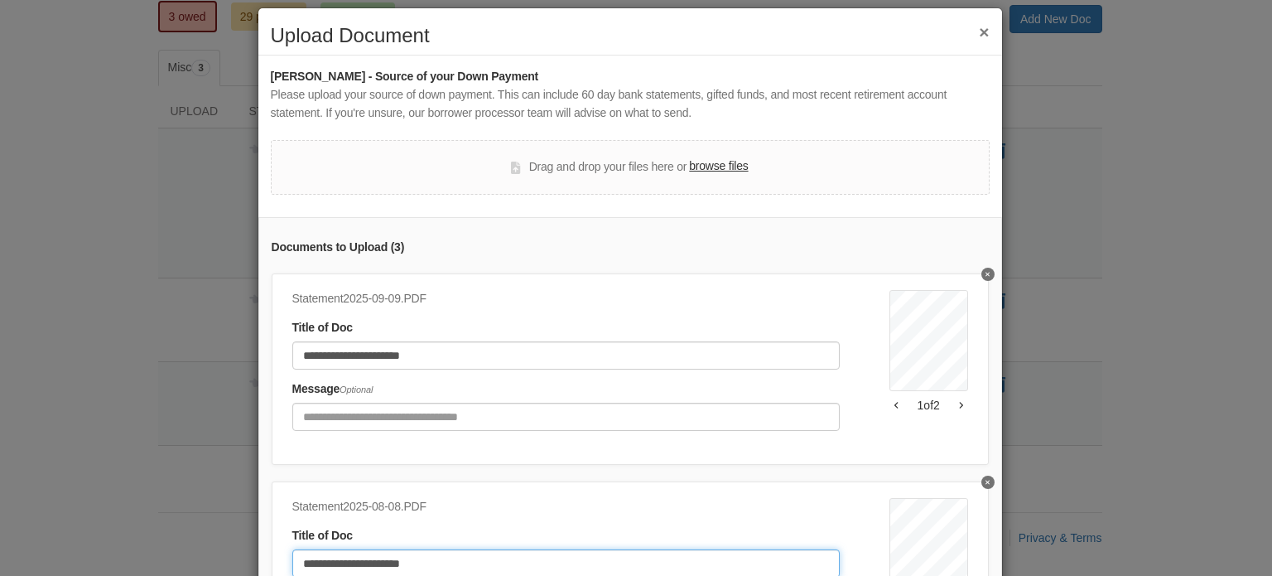
type input "**********"
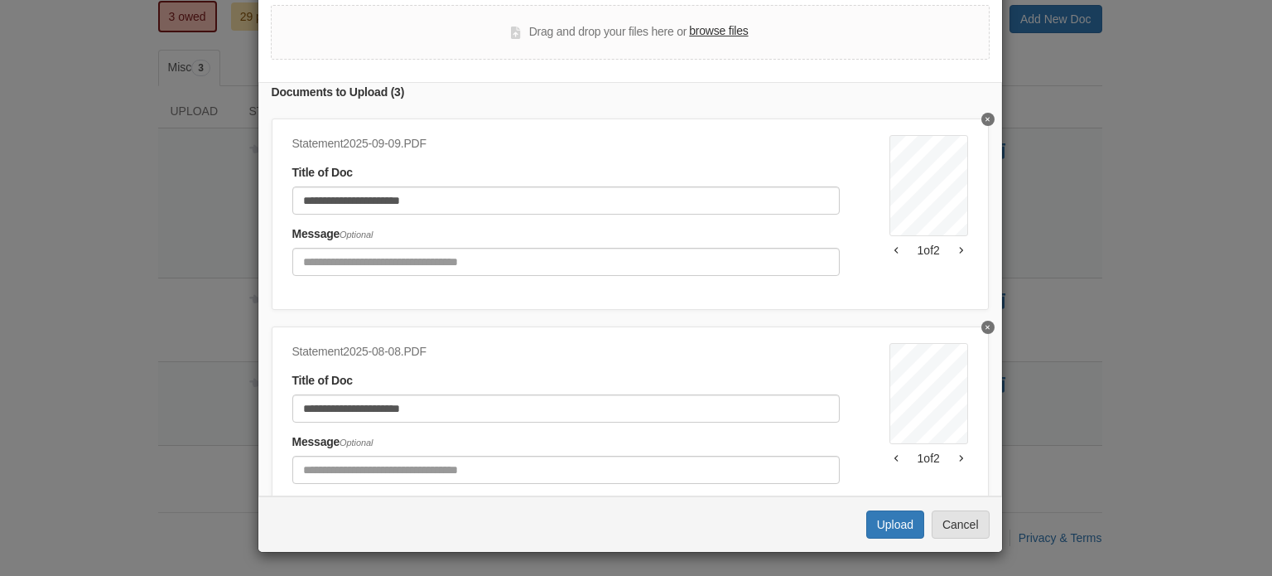
scroll to position [298, 0]
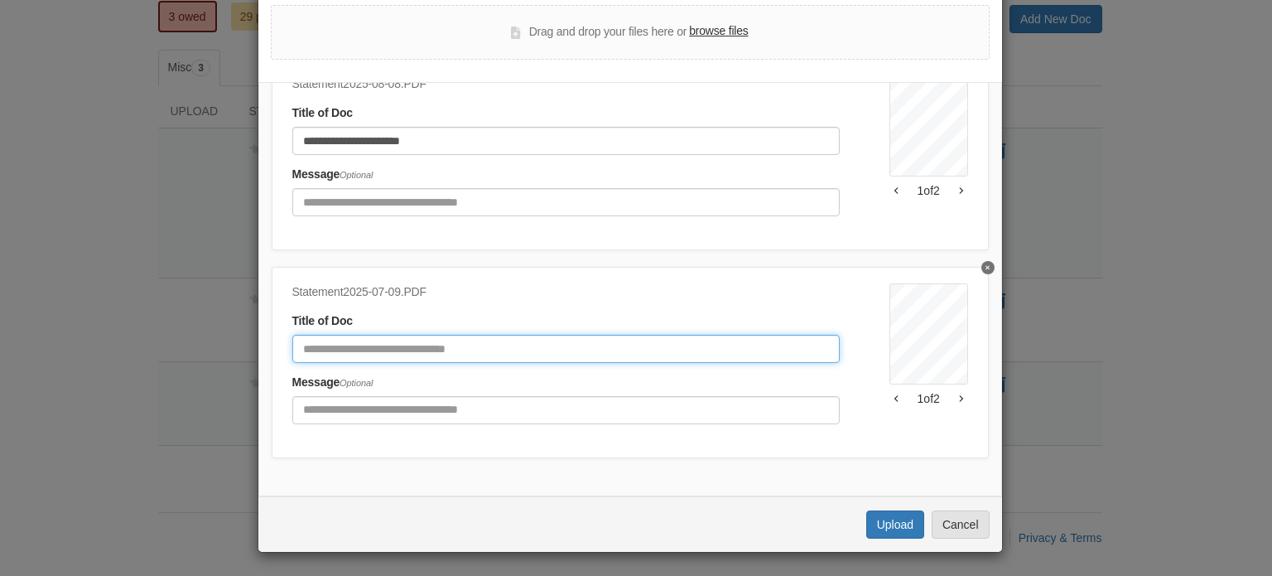
click at [487, 335] on input "Document Title" at bounding box center [565, 349] width 547 height 28
type input "**********"
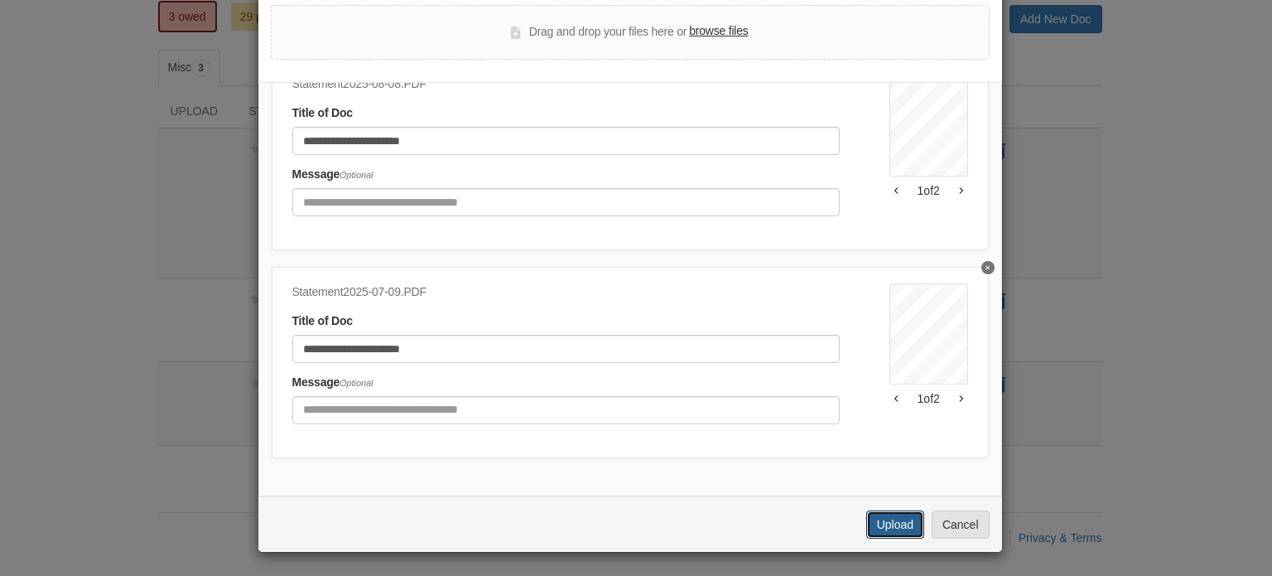
click at [881, 535] on button "Upload" at bounding box center [895, 524] width 58 height 28
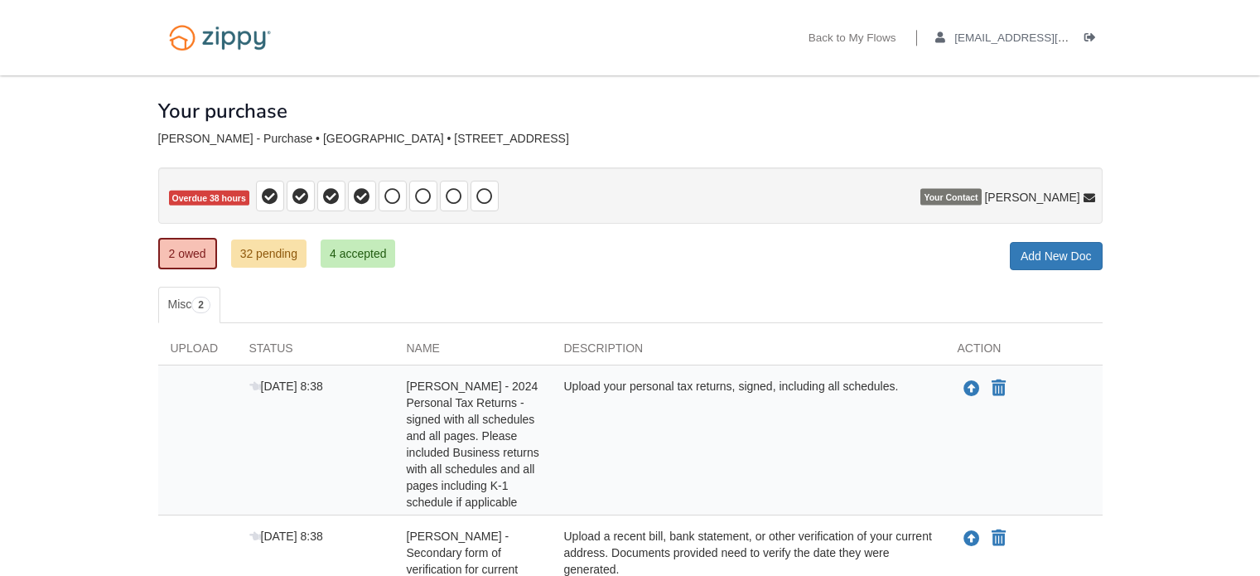
scroll to position [153, 0]
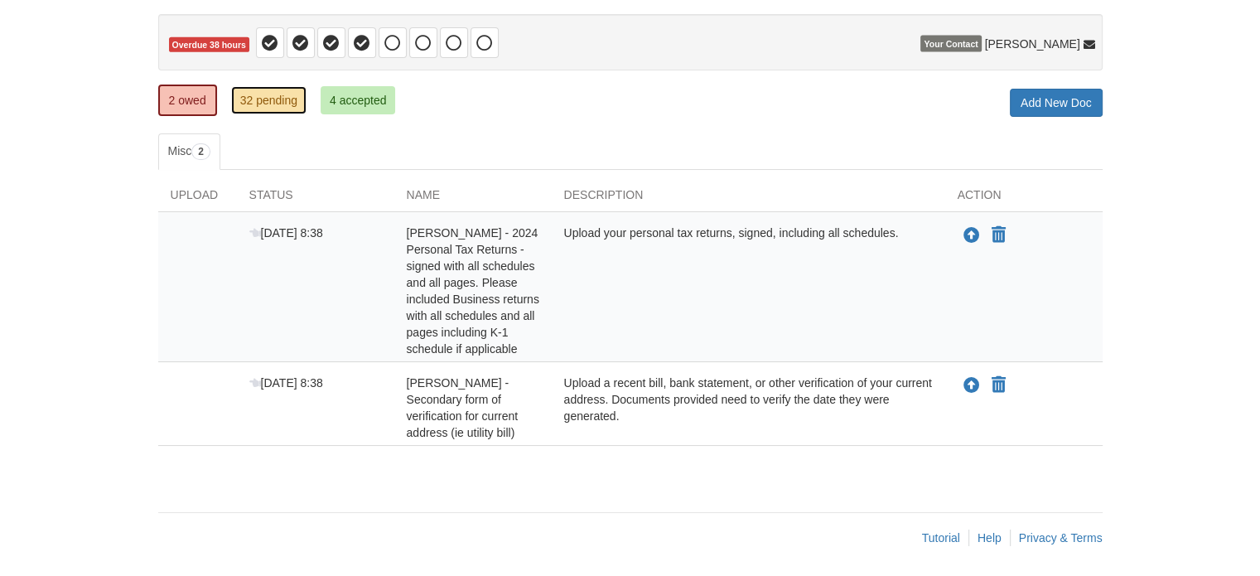
click at [282, 96] on link "32 pending" at bounding box center [268, 100] width 75 height 28
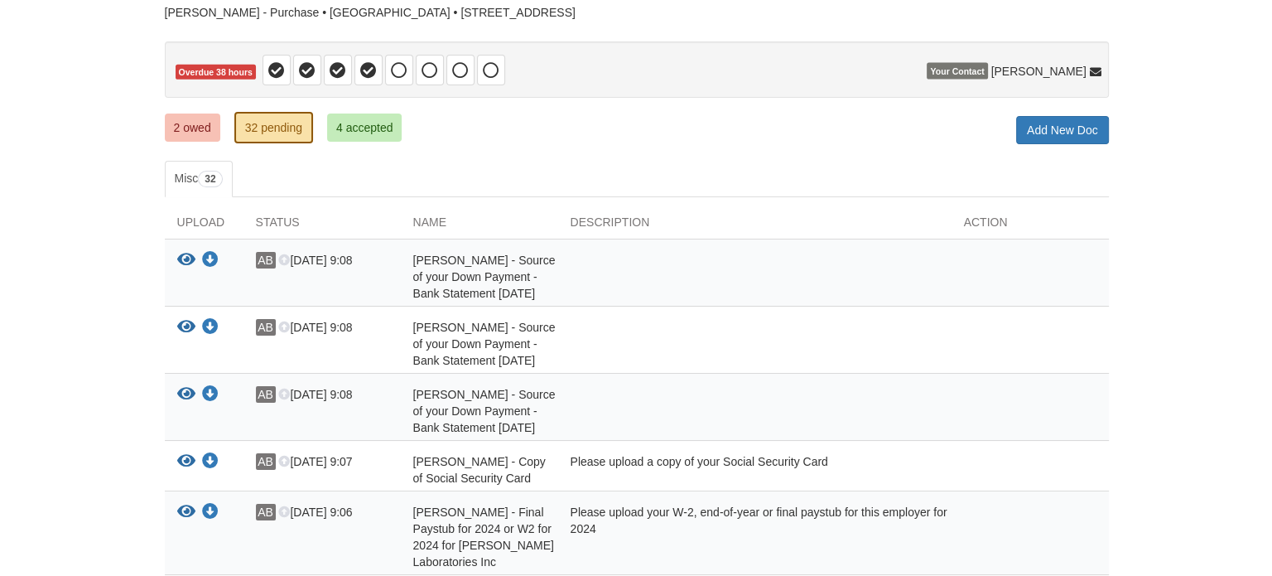
scroll to position [166, 0]
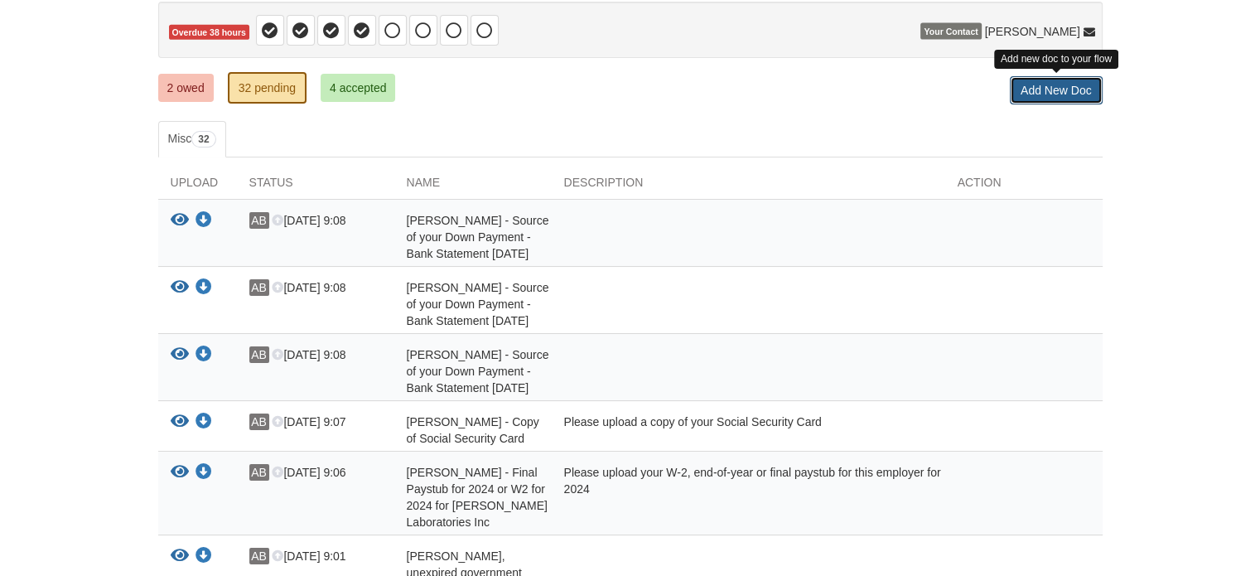
click at [1048, 94] on link "Add New Doc" at bounding box center [1056, 90] width 93 height 28
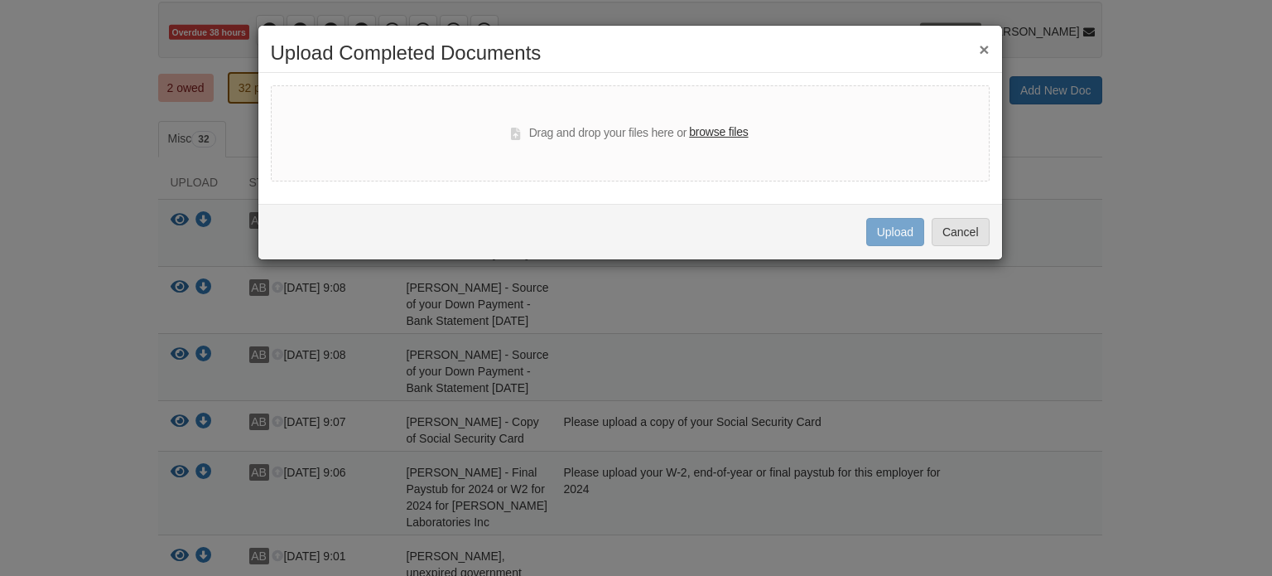
click at [742, 127] on label "browse files" at bounding box center [718, 132] width 59 height 18
click at [0, 0] on input "browse files" at bounding box center [0, 0] width 0 height 0
select select "****"
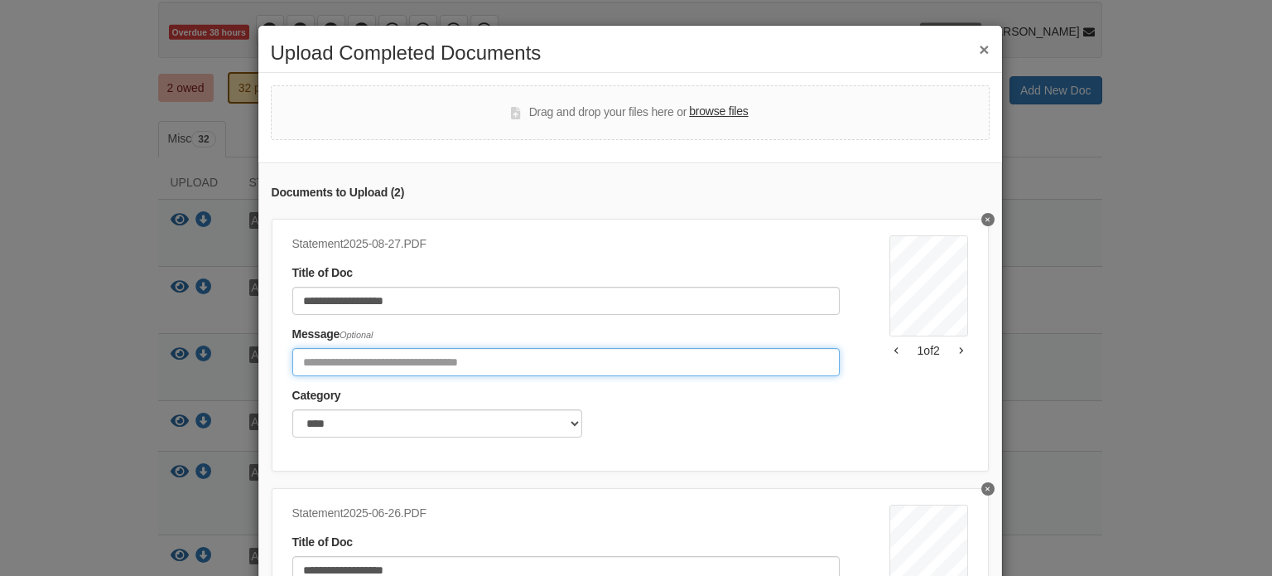
click at [568, 357] on input "Include any comments on this document" at bounding box center [565, 362] width 547 height 28
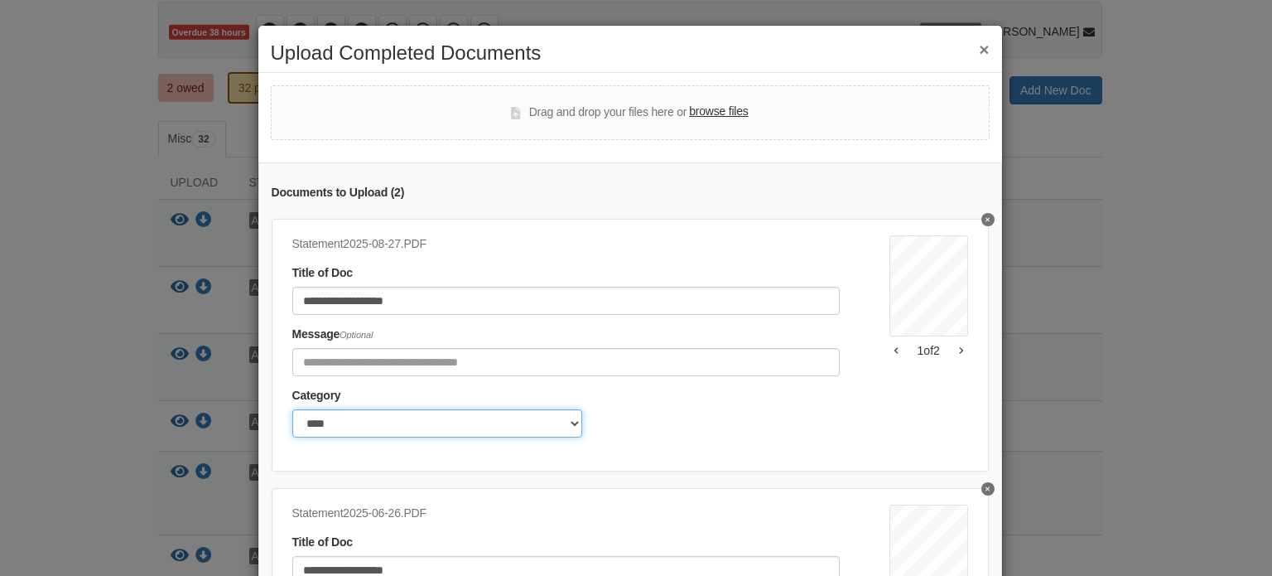
click at [532, 410] on select "******* ****" at bounding box center [437, 423] width 290 height 28
click at [292, 409] on select "******* ****" at bounding box center [437, 423] width 290 height 28
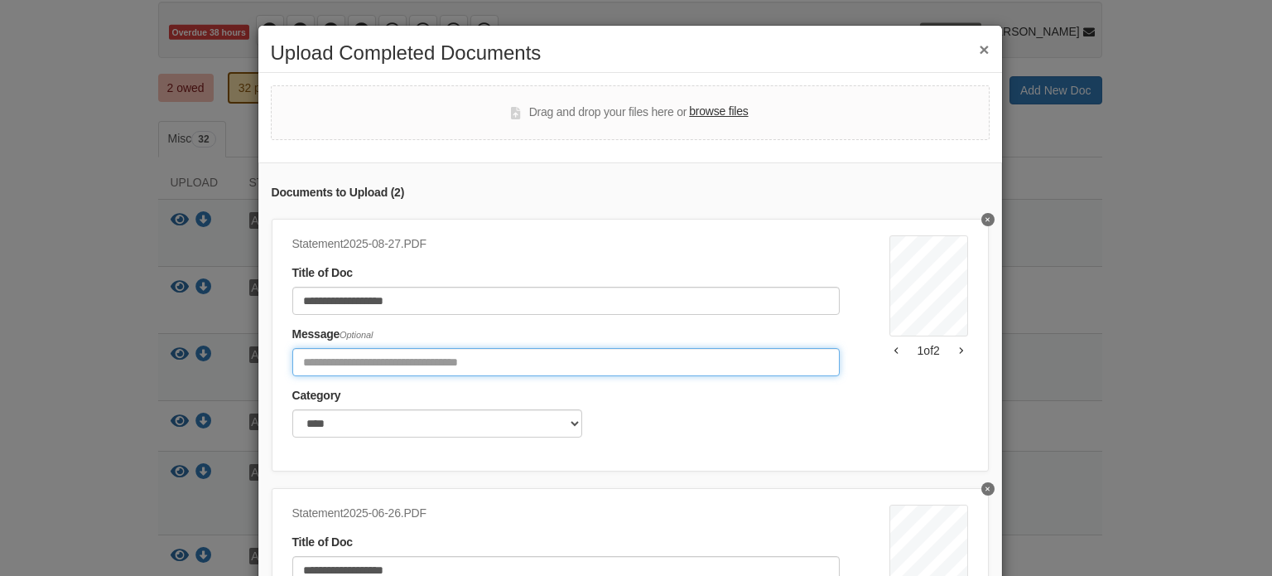
click at [530, 360] on input "Include any comments on this document" at bounding box center [565, 362] width 547 height 28
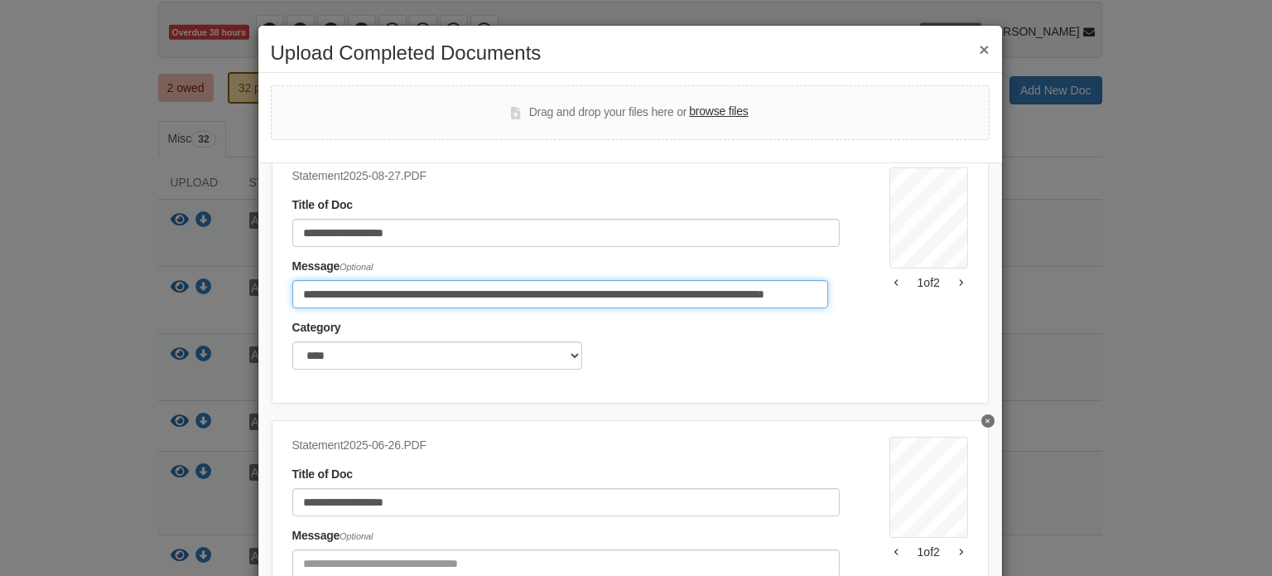
scroll to position [213, 0]
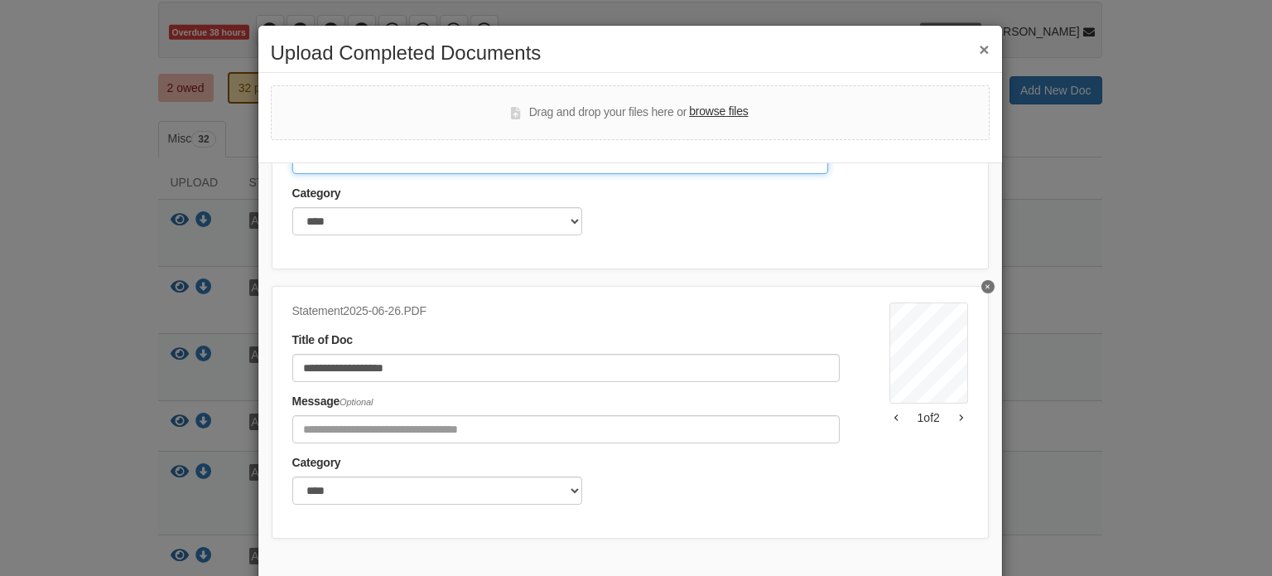
type input "**********"
click at [480, 439] on div "**********" at bounding box center [590, 408] width 597 height 213
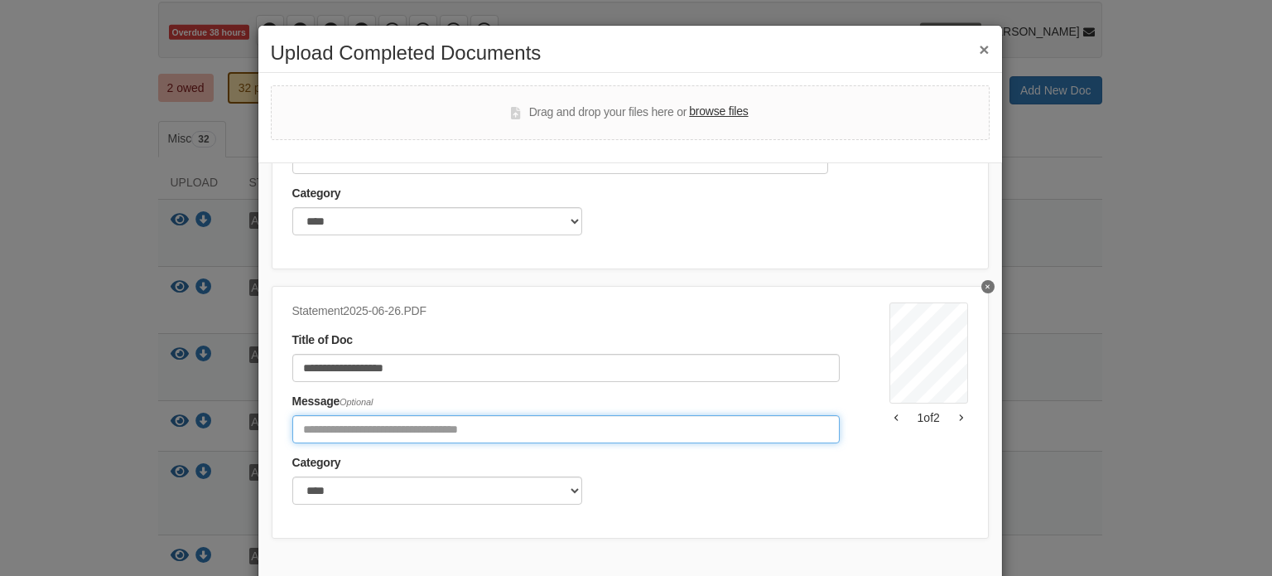
click at [475, 427] on input "Include any comments on this document" at bounding box center [565, 429] width 547 height 28
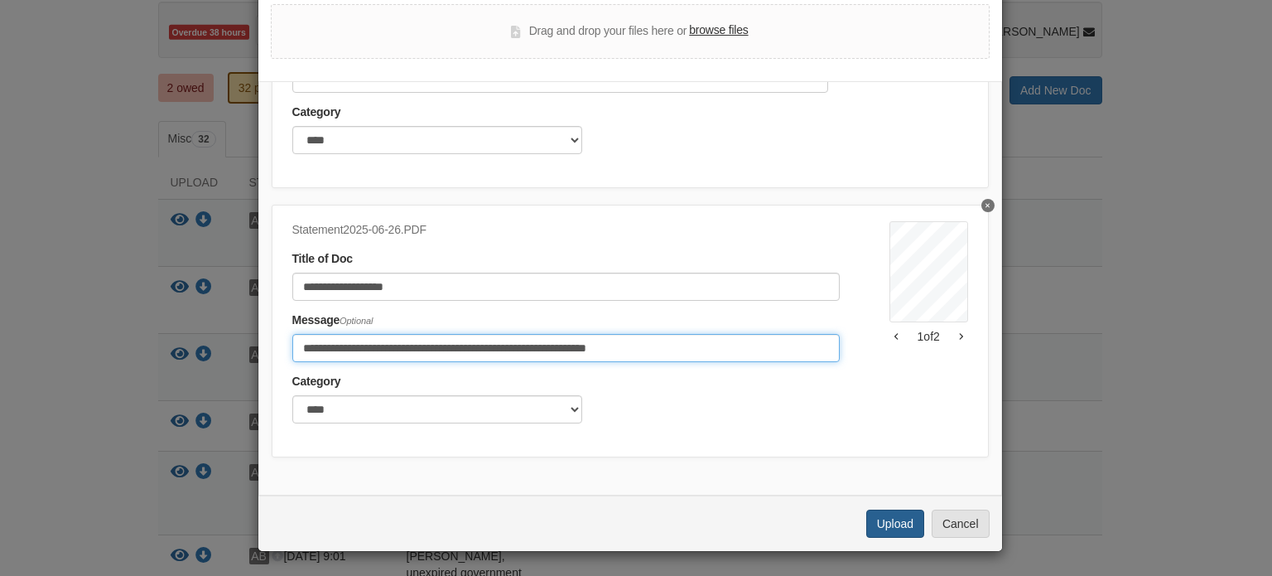
type input "**********"
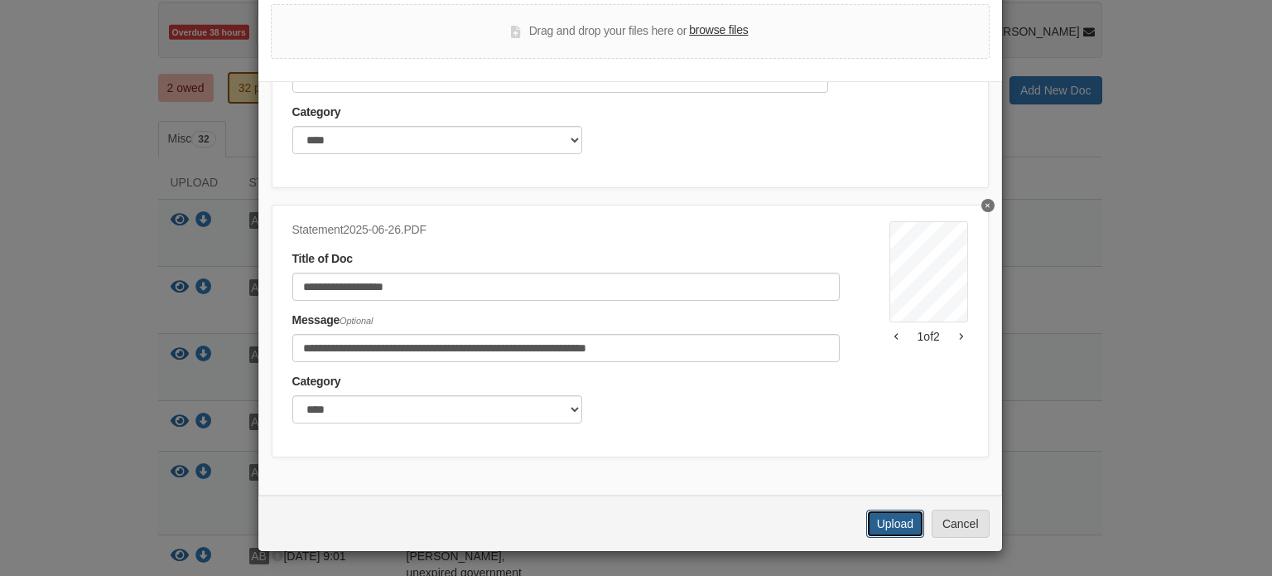
click at [875, 519] on button "Upload" at bounding box center [895, 523] width 58 height 28
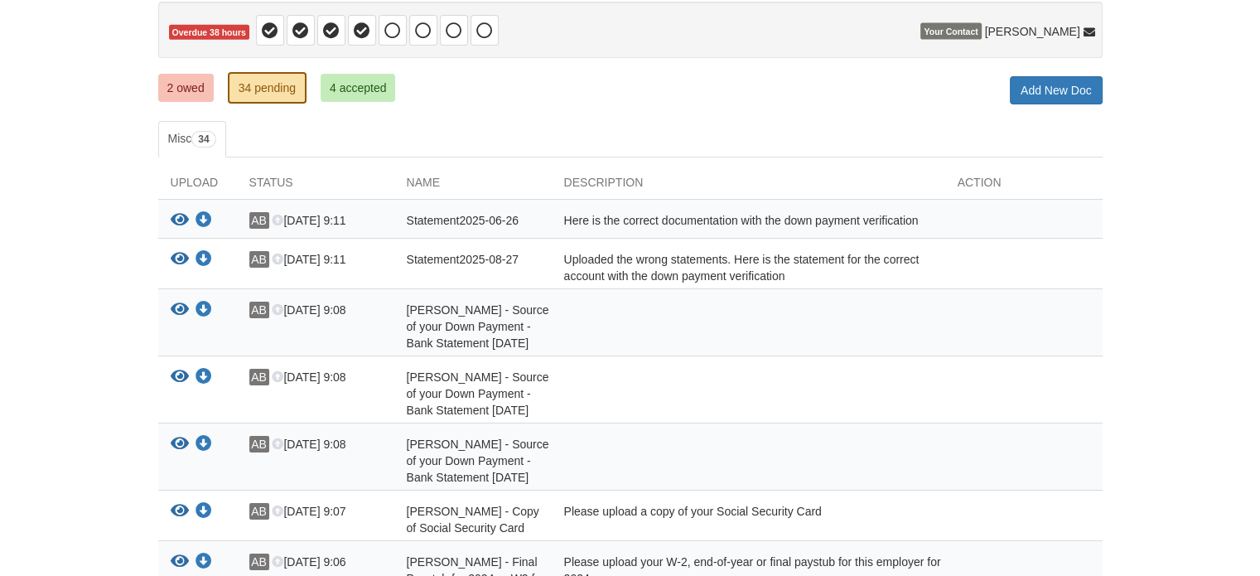
scroll to position [166, 0]
click at [186, 84] on link "2 owed" at bounding box center [185, 88] width 55 height 28
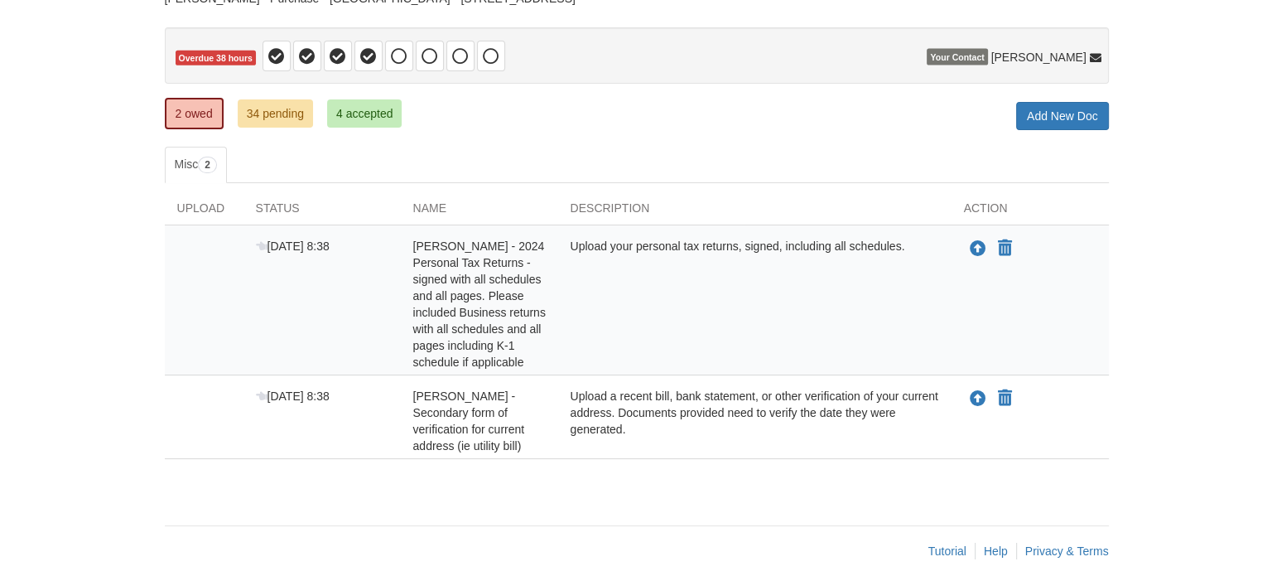
scroll to position [153, 0]
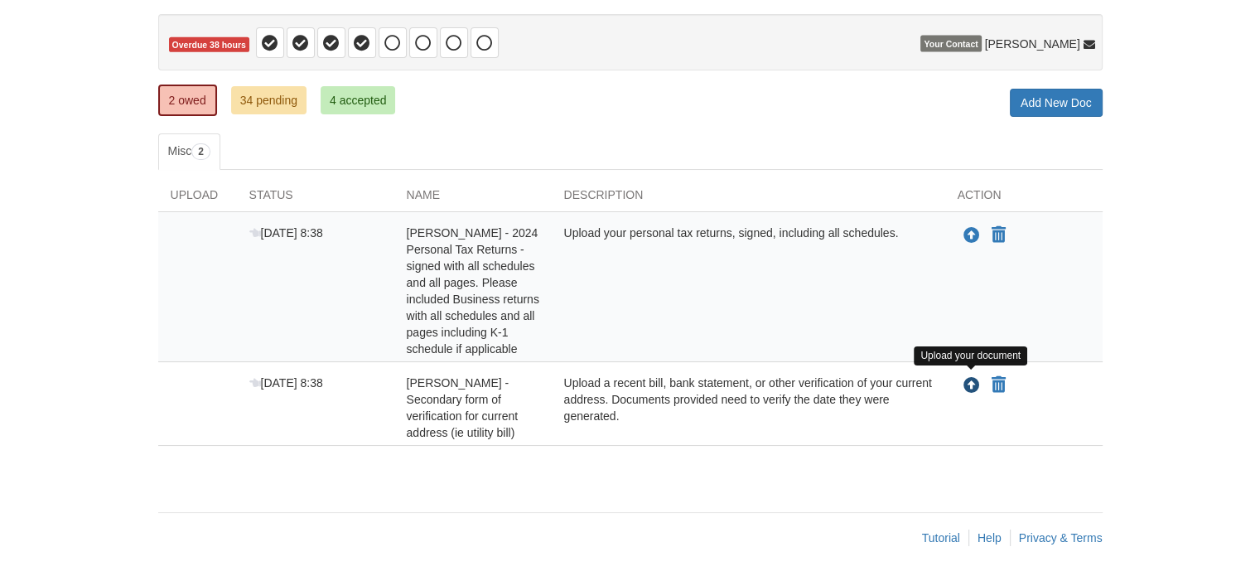
click at [971, 378] on icon "Upload Anna Byrom - Secondary form of verification for current address (ie util…" at bounding box center [971, 386] width 17 height 17
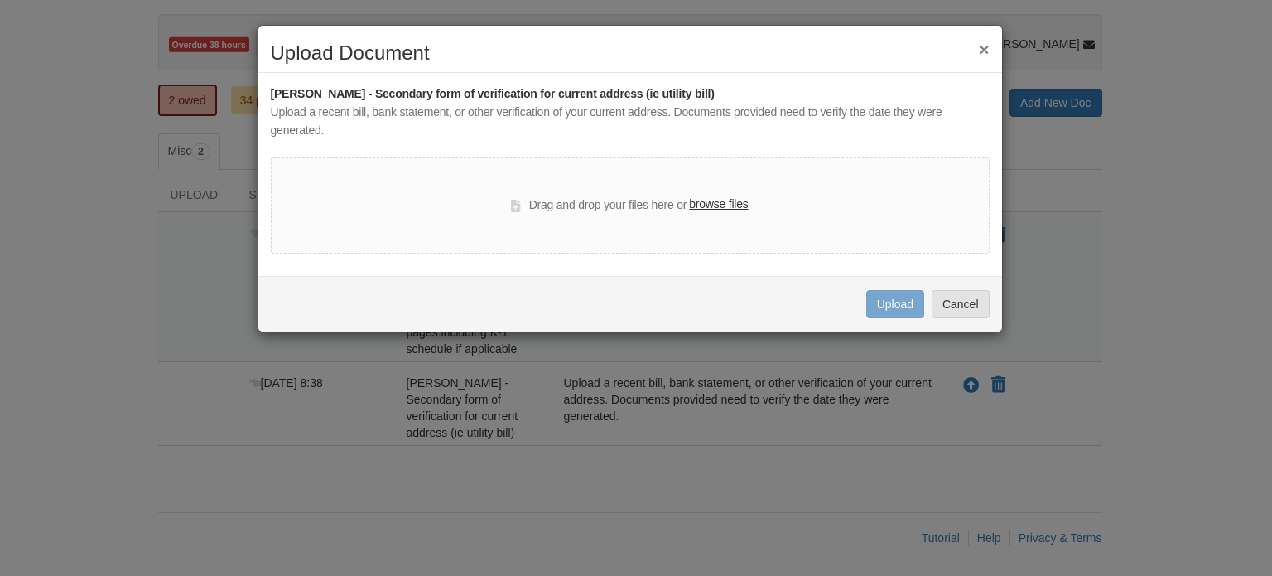
click at [725, 198] on label "browse files" at bounding box center [718, 204] width 59 height 18
click at [0, 0] on input "browse files" at bounding box center [0, 0] width 0 height 0
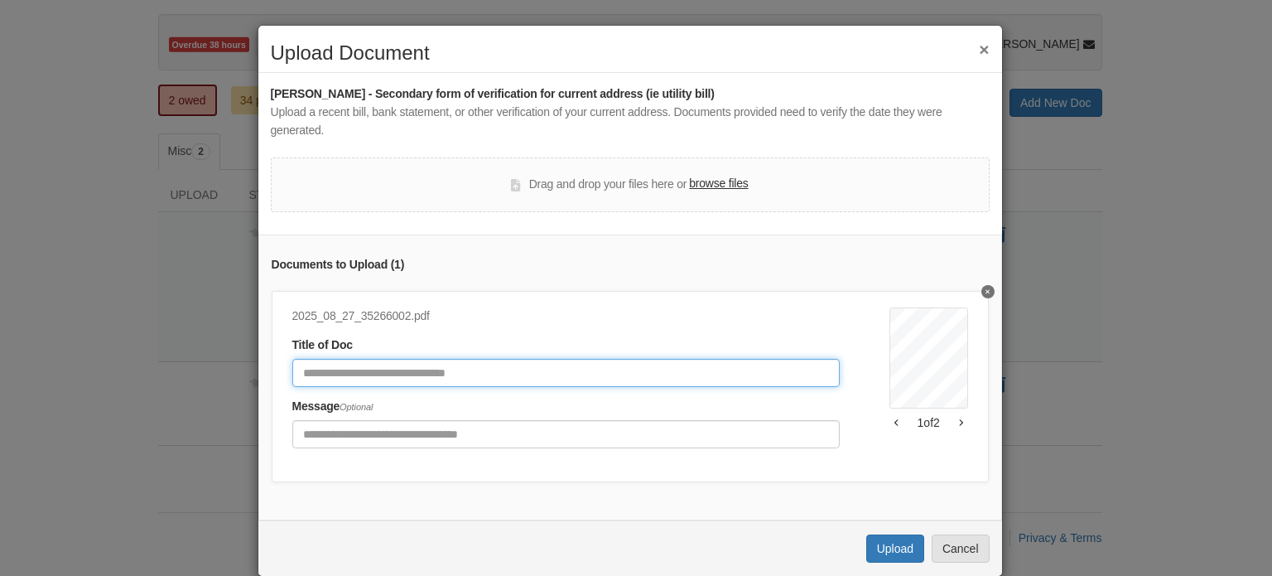
click at [563, 380] on input "Document Title" at bounding box center [565, 373] width 547 height 28
type input "**********"
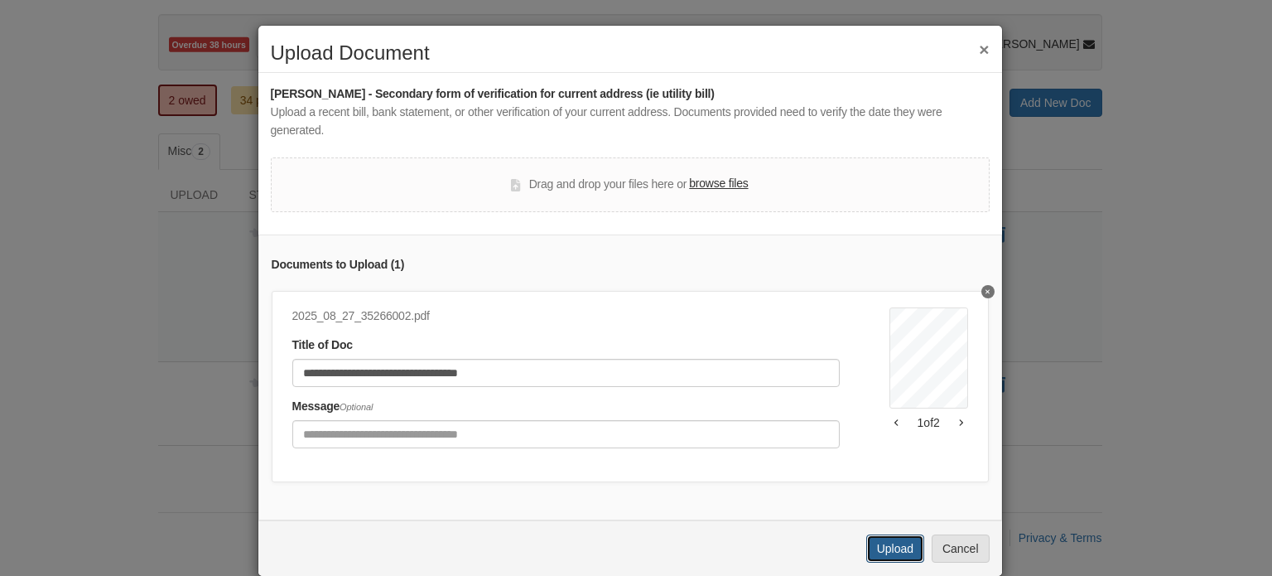
click at [866, 553] on button "Upload" at bounding box center [895, 548] width 58 height 28
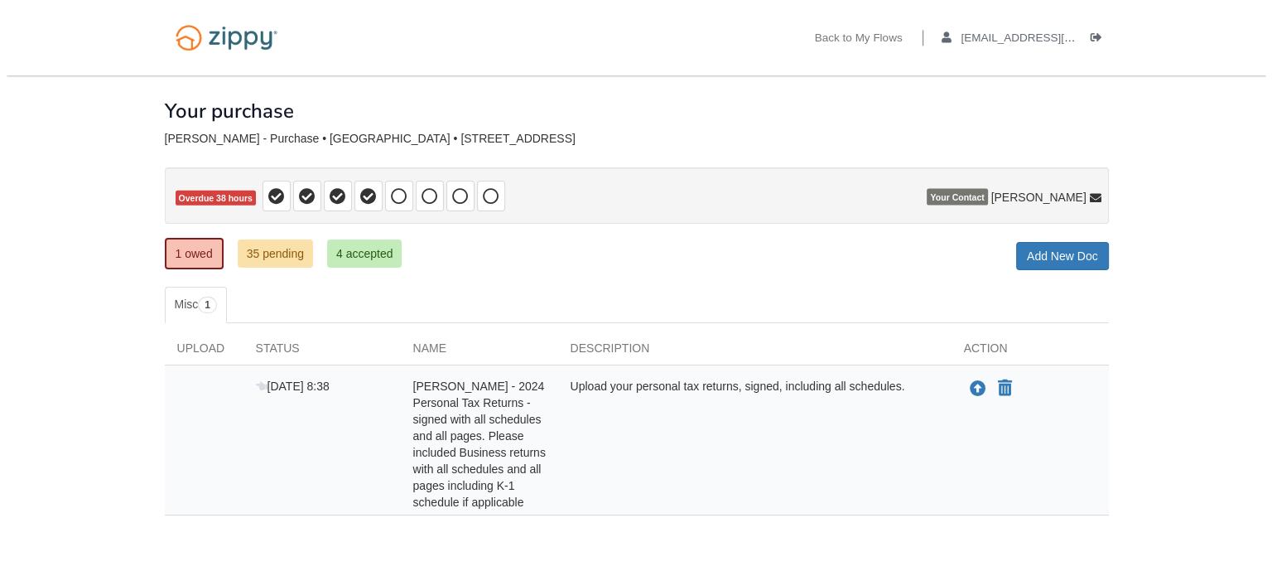
scroll to position [70, 0]
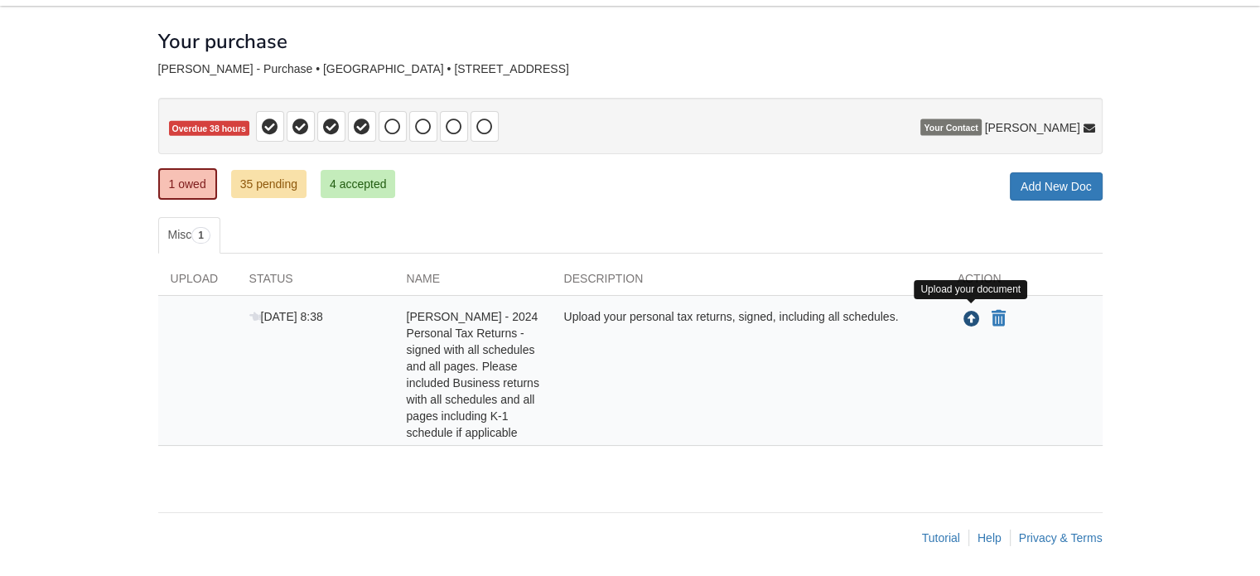
click at [966, 311] on icon "Upload Anna Byrom - 2024 Personal Tax Returns - signed with all schedules and a…" at bounding box center [971, 319] width 17 height 17
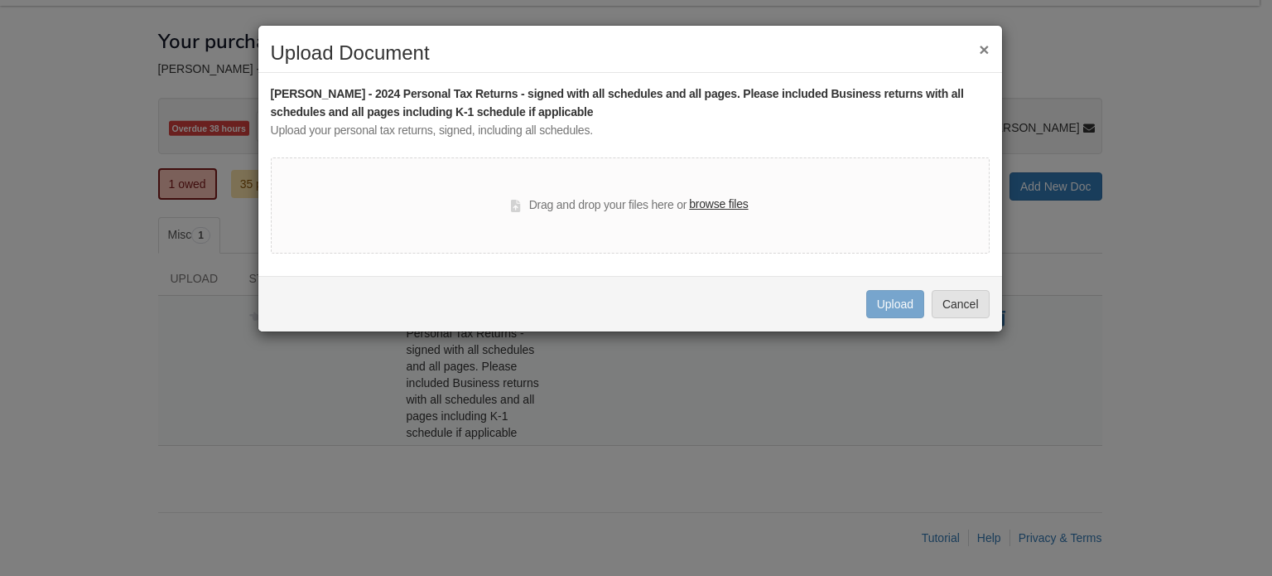
click at [730, 206] on label "browse files" at bounding box center [718, 204] width 59 height 18
click at [759, 214] on div "Drag and drop your files here or browse files" at bounding box center [630, 205] width 719 height 96
click at [744, 199] on label "browse files" at bounding box center [718, 204] width 59 height 18
click at [0, 0] on input "browse files" at bounding box center [0, 0] width 0 height 0
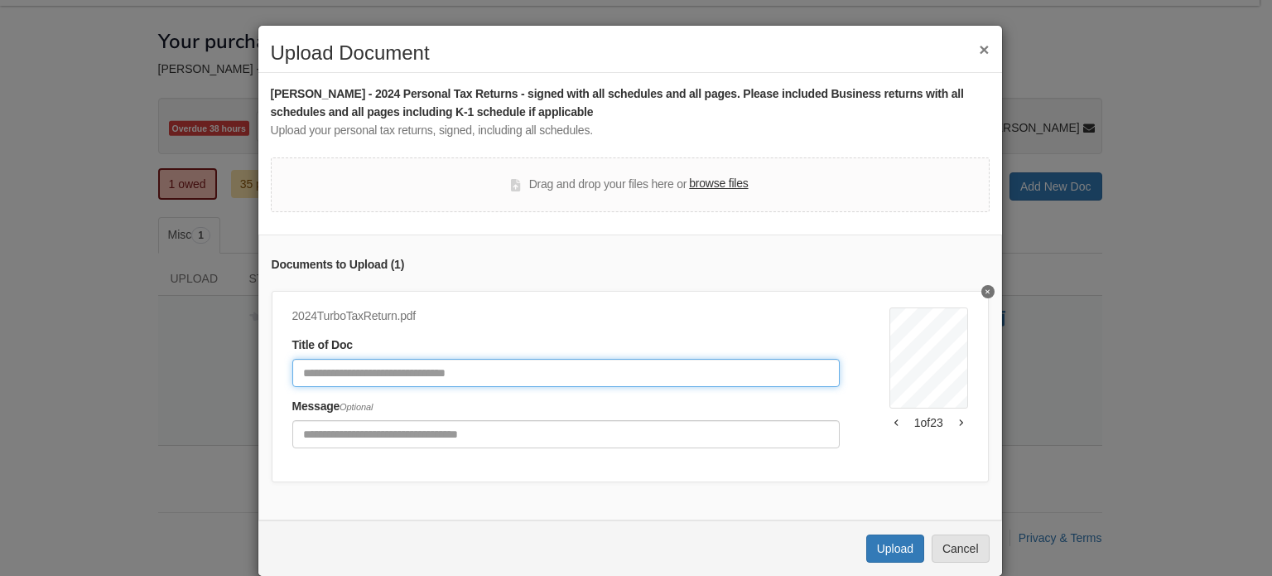
click at [364, 370] on input "Document Title" at bounding box center [565, 373] width 547 height 28
type input "**********"
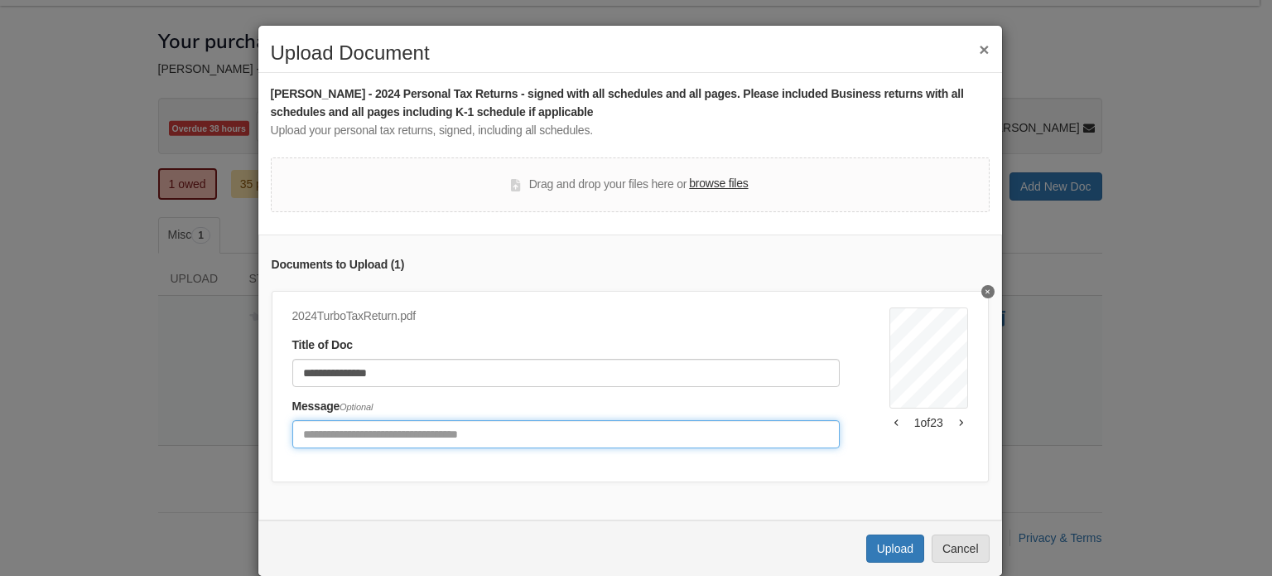
click at [411, 433] on input "Include any comments on this document" at bounding box center [565, 434] width 547 height 28
type input "**********"
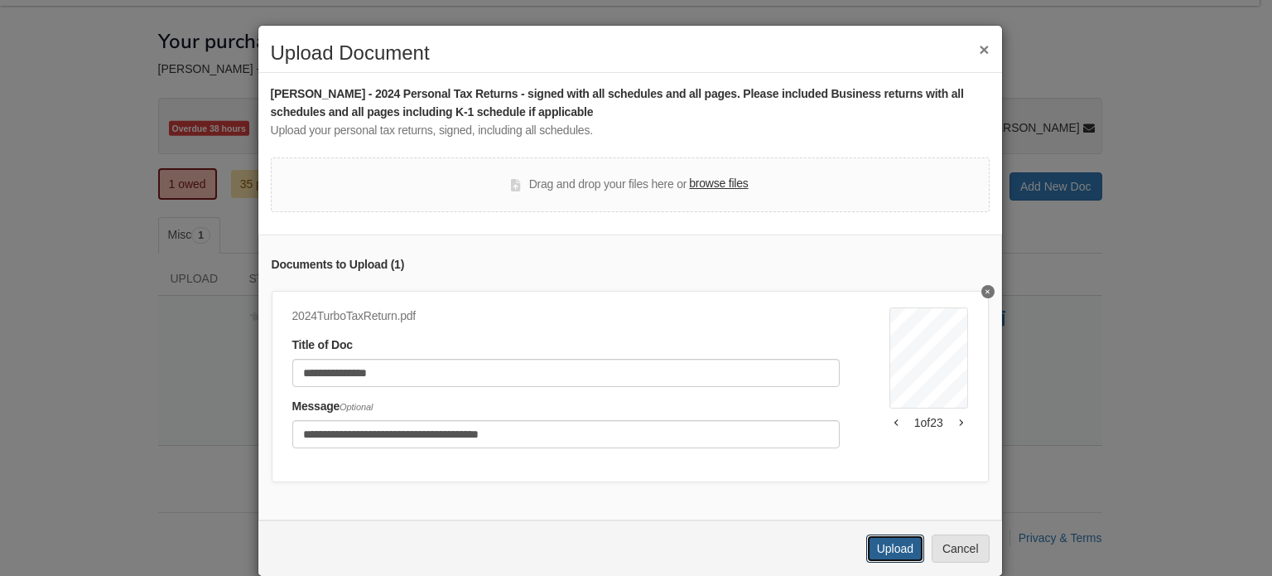
click at [884, 574] on div "Uploading... Upload Cancel" at bounding box center [630, 547] width 744 height 55
click at [885, 561] on button "Upload" at bounding box center [895, 548] width 58 height 28
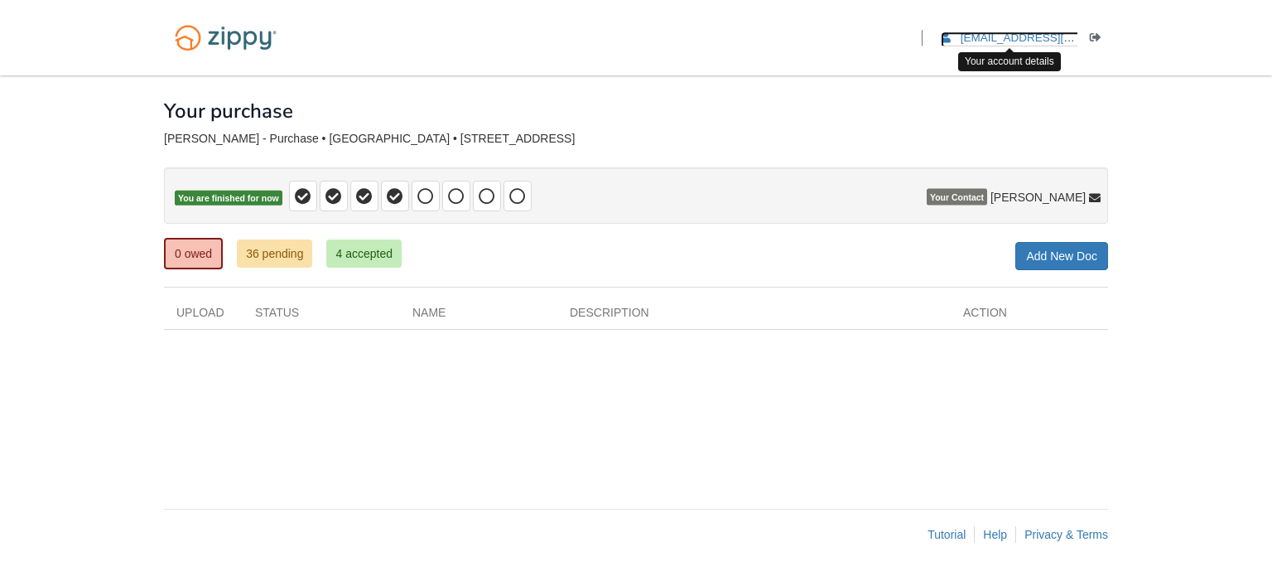
click at [1034, 39] on span "[EMAIL_ADDRESS][DOMAIN_NAME]" at bounding box center [1056, 37] width 190 height 12
